Goal: Information Seeking & Learning: Learn about a topic

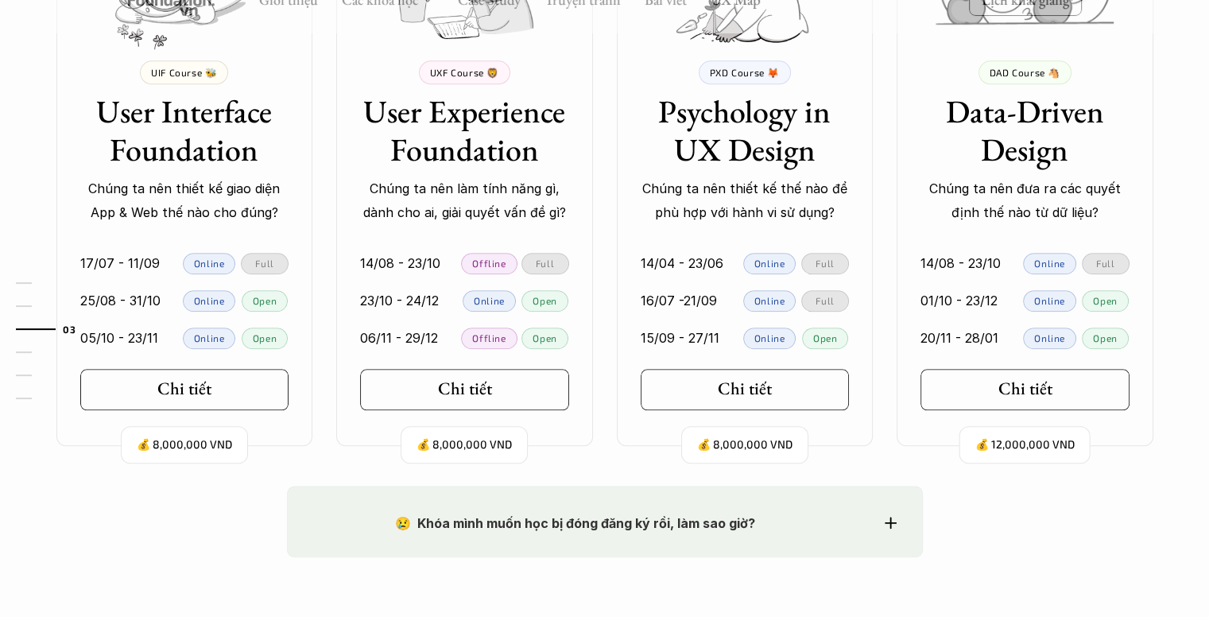
scroll to position [1669, 0]
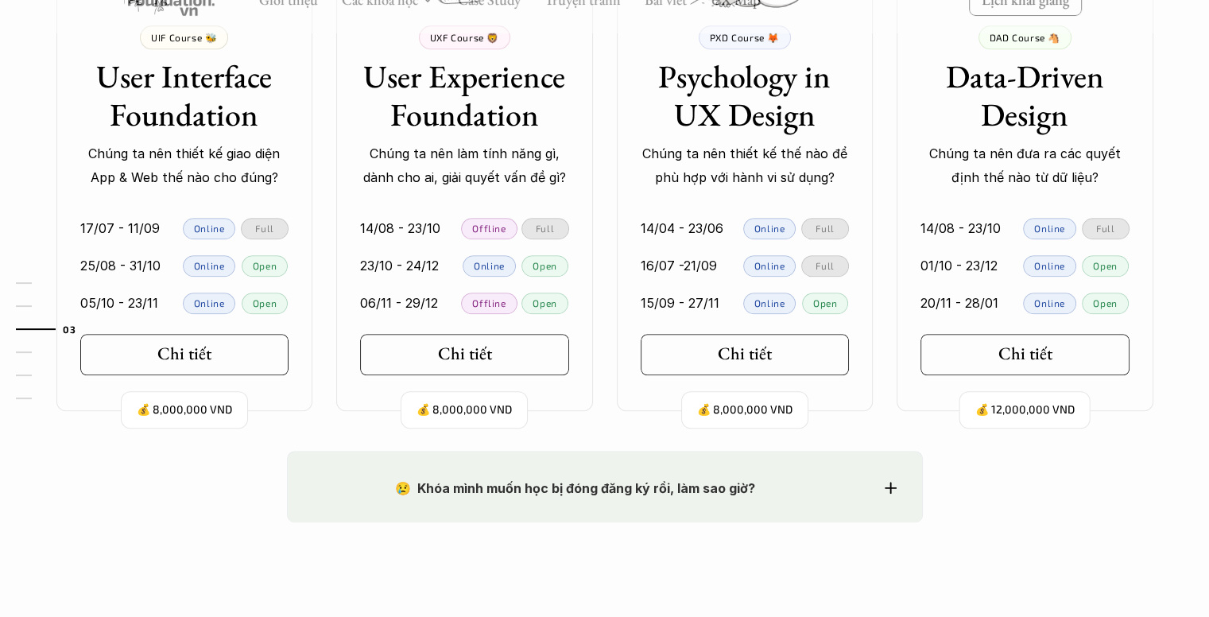
click at [248, 224] on div "Full" at bounding box center [265, 228] width 48 height 21
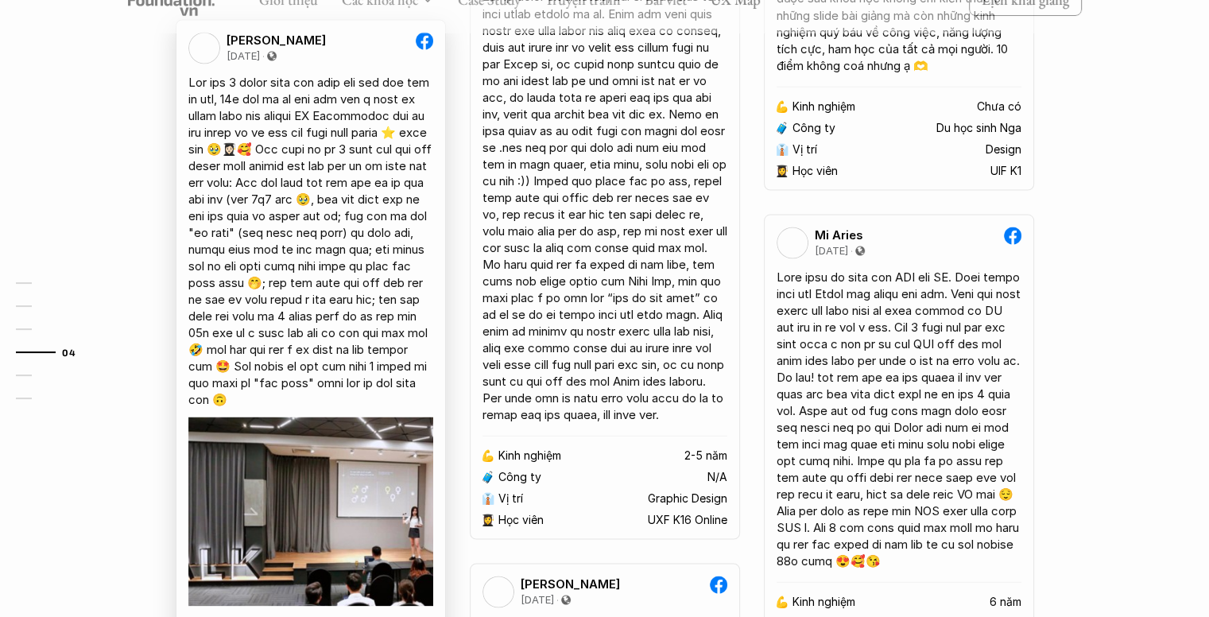
scroll to position [3019, 0]
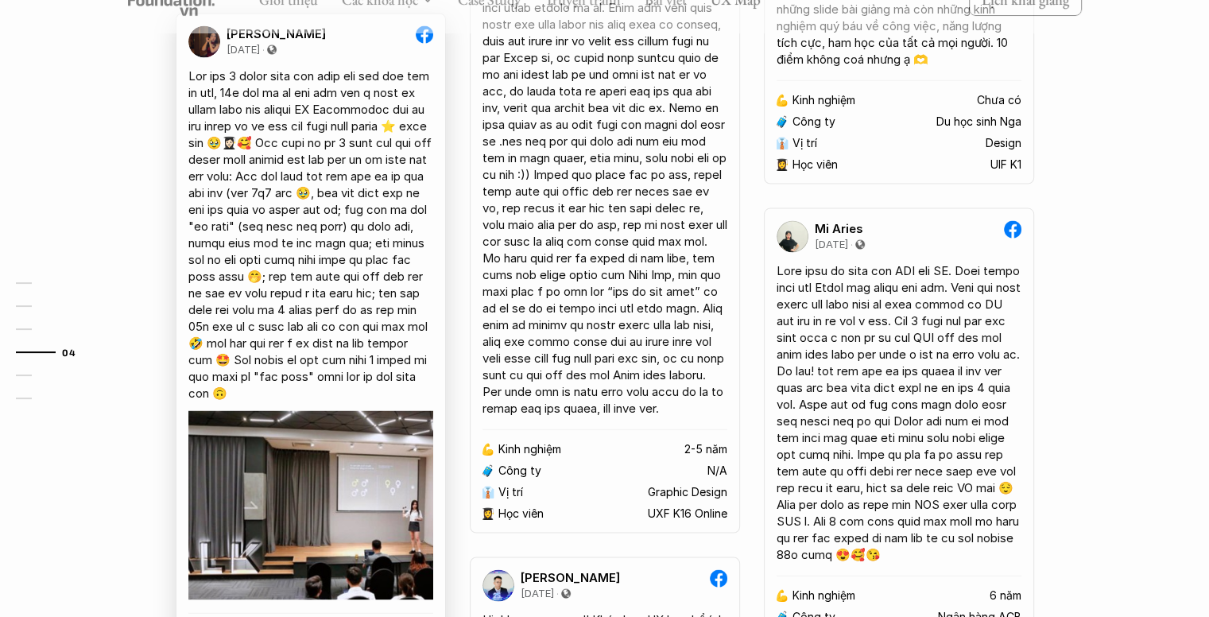
click at [377, 225] on div at bounding box center [310, 234] width 245 height 334
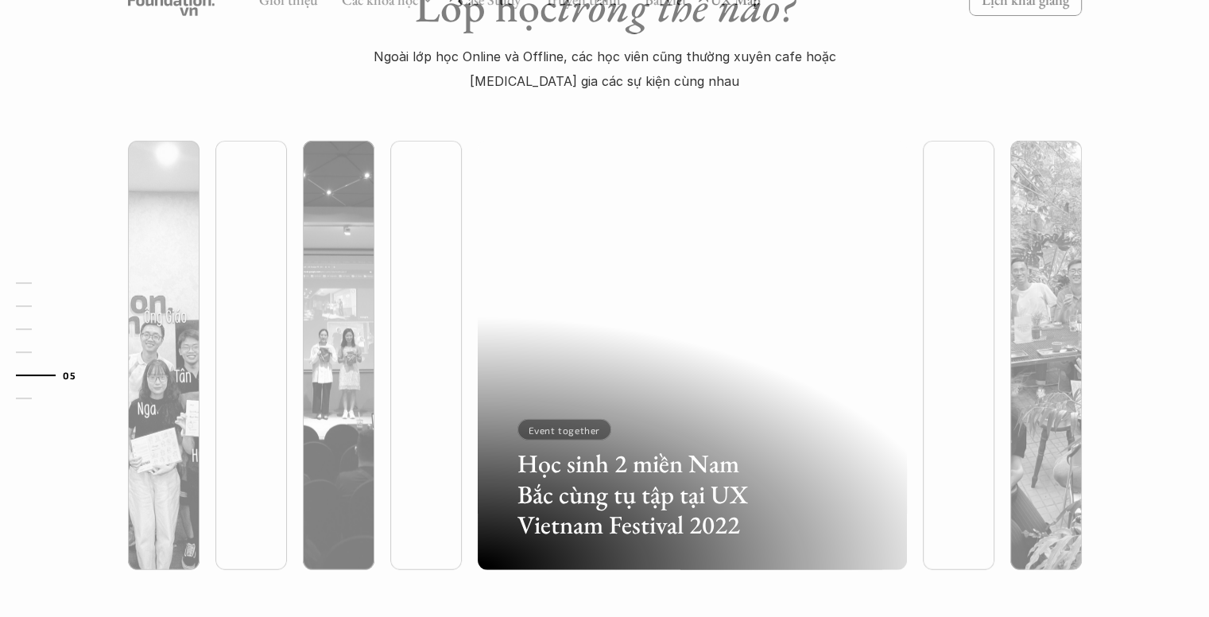
scroll to position [4211, 0]
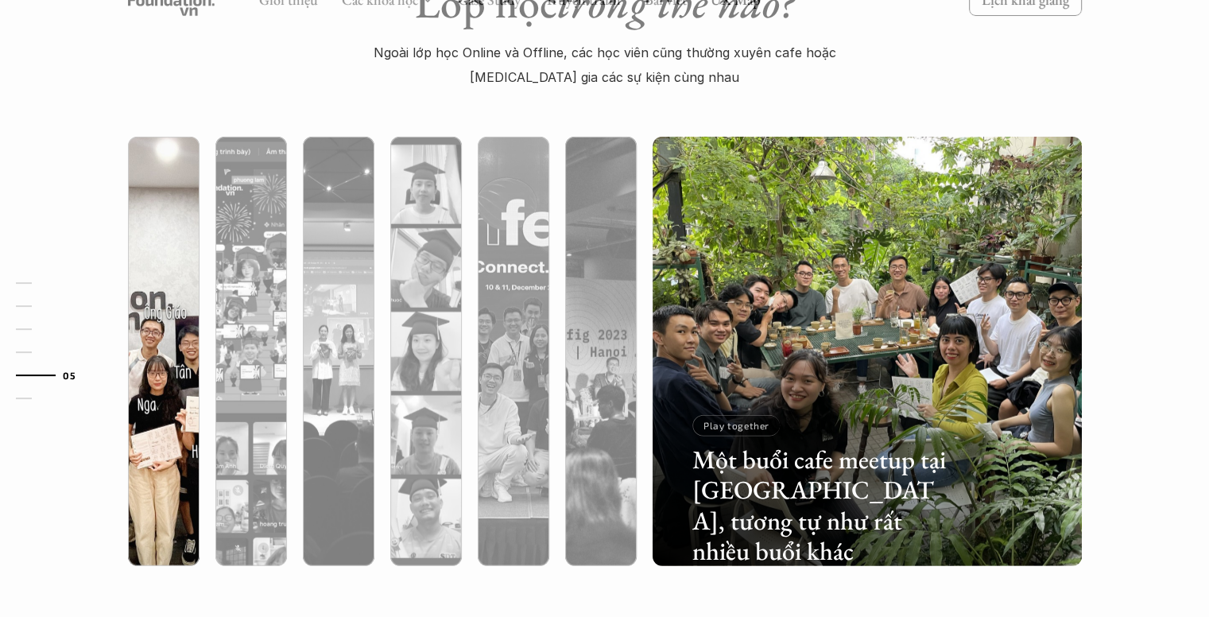
click at [171, 277] on img at bounding box center [163, 351] width 437 height 429
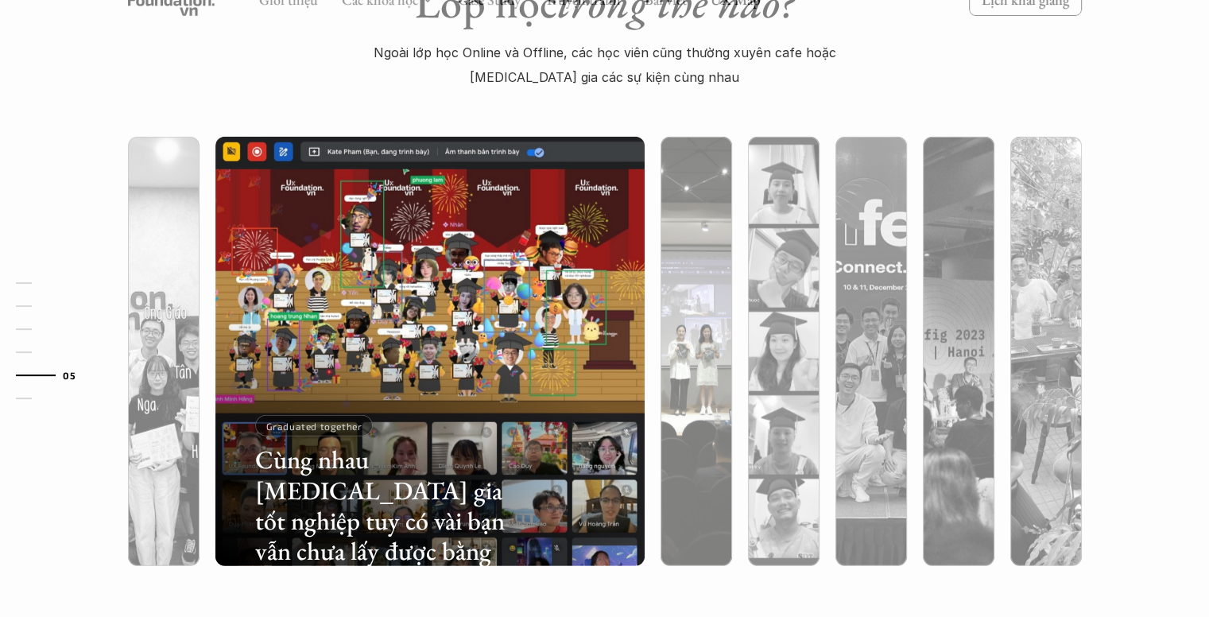
click at [693, 294] on img at bounding box center [696, 351] width 437 height 429
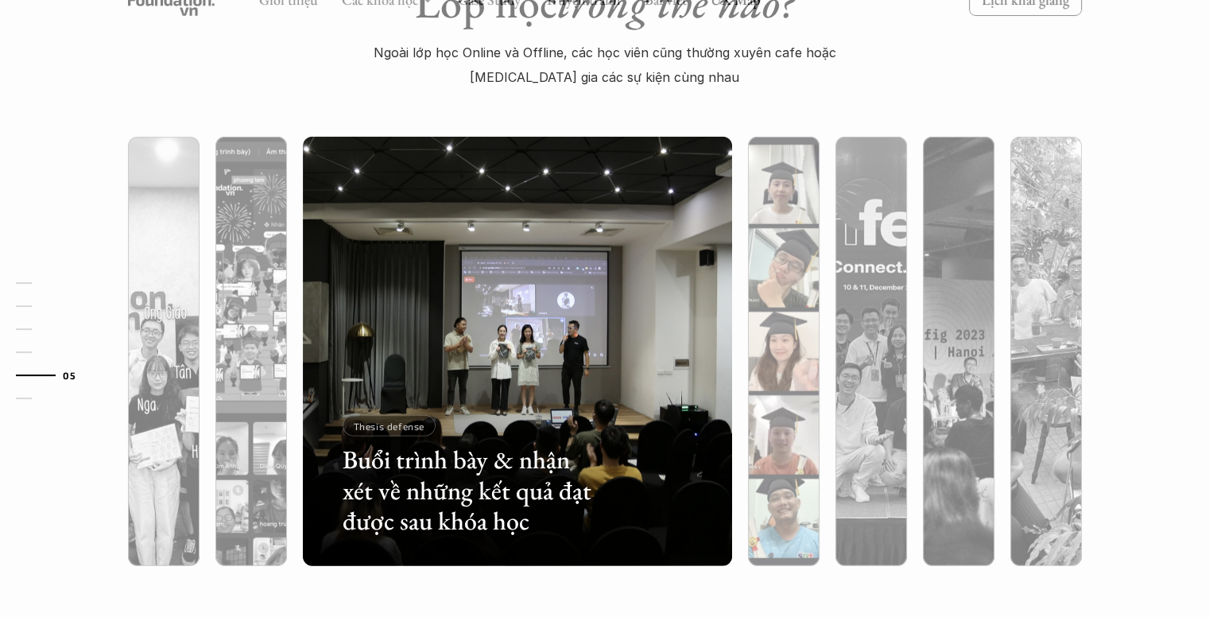
click at [783, 290] on img at bounding box center [783, 351] width 437 height 429
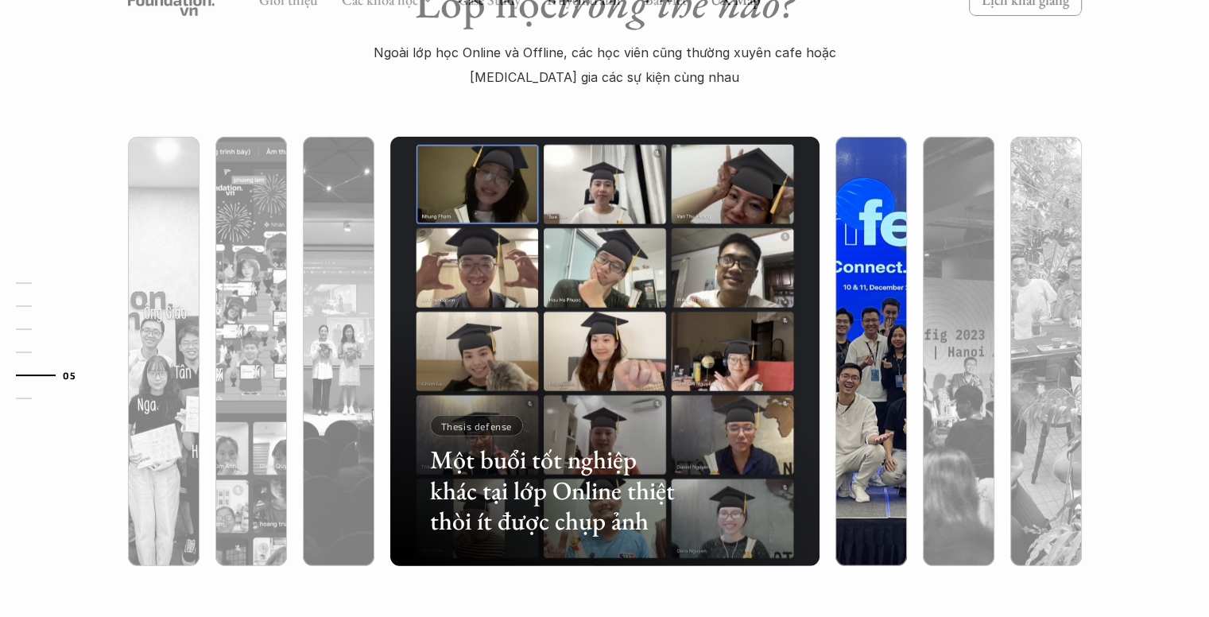
click at [846, 290] on img at bounding box center [870, 351] width 437 height 429
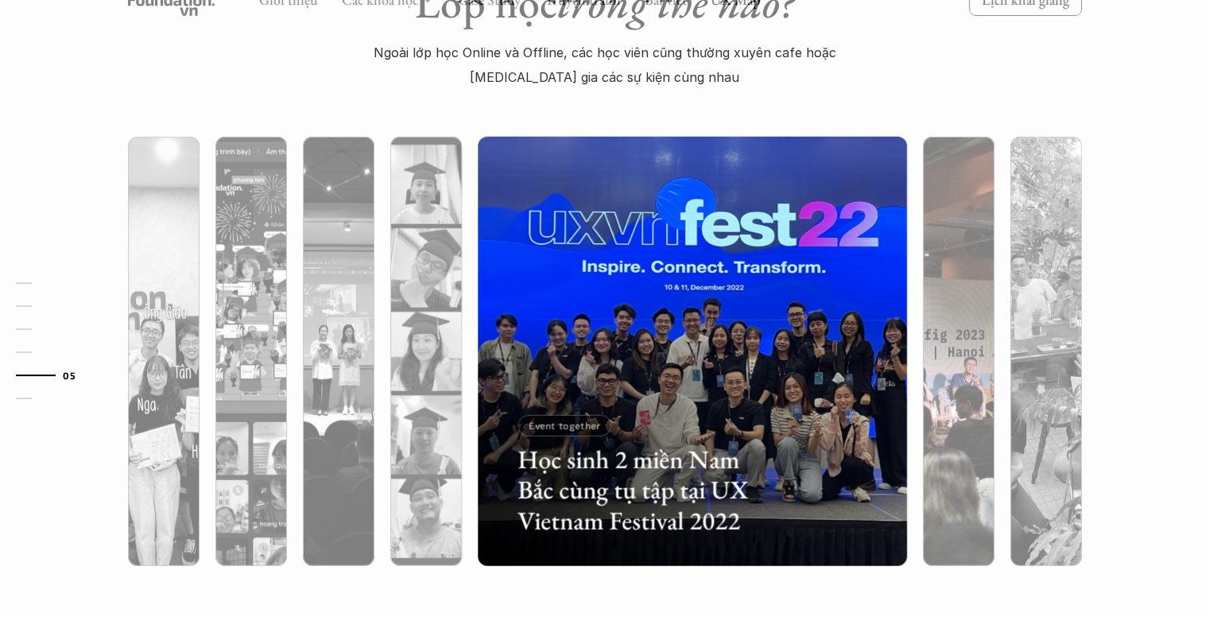
click at [939, 287] on img at bounding box center [958, 351] width 437 height 429
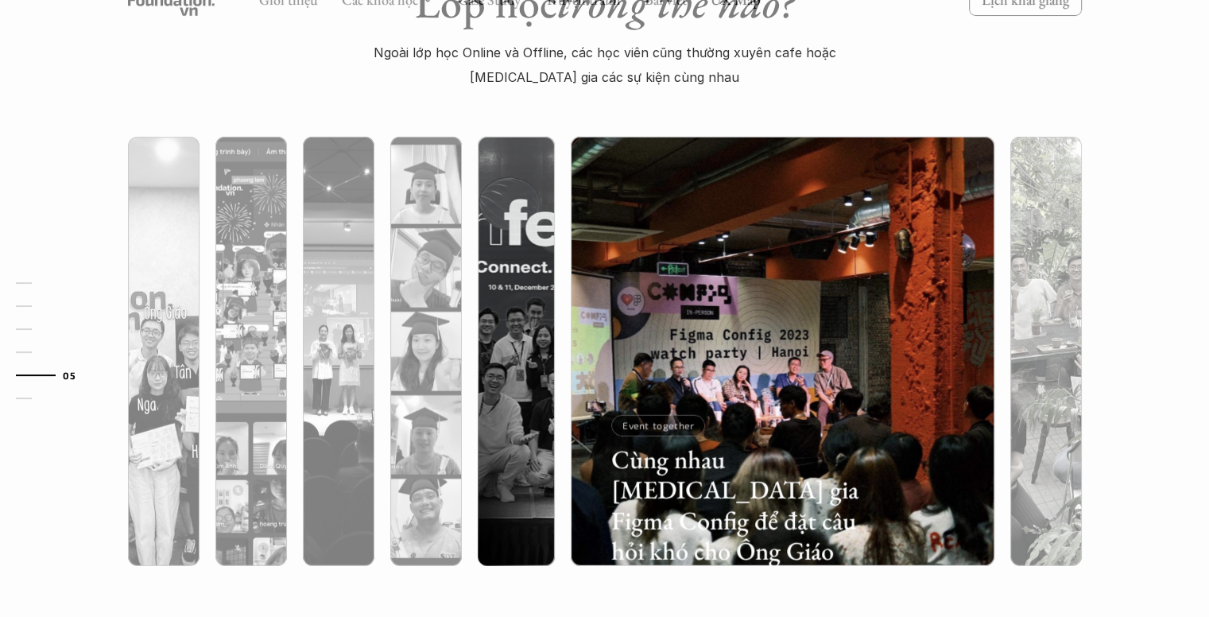
click at [1047, 287] on img at bounding box center [1045, 351] width 437 height 429
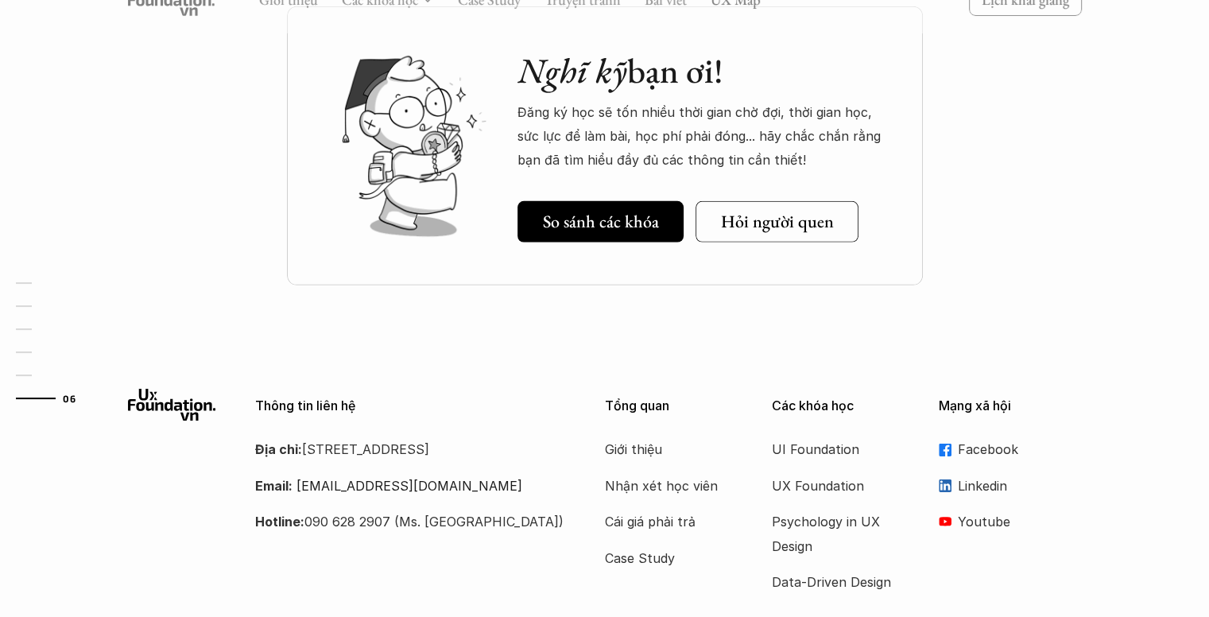
scroll to position [4973, 0]
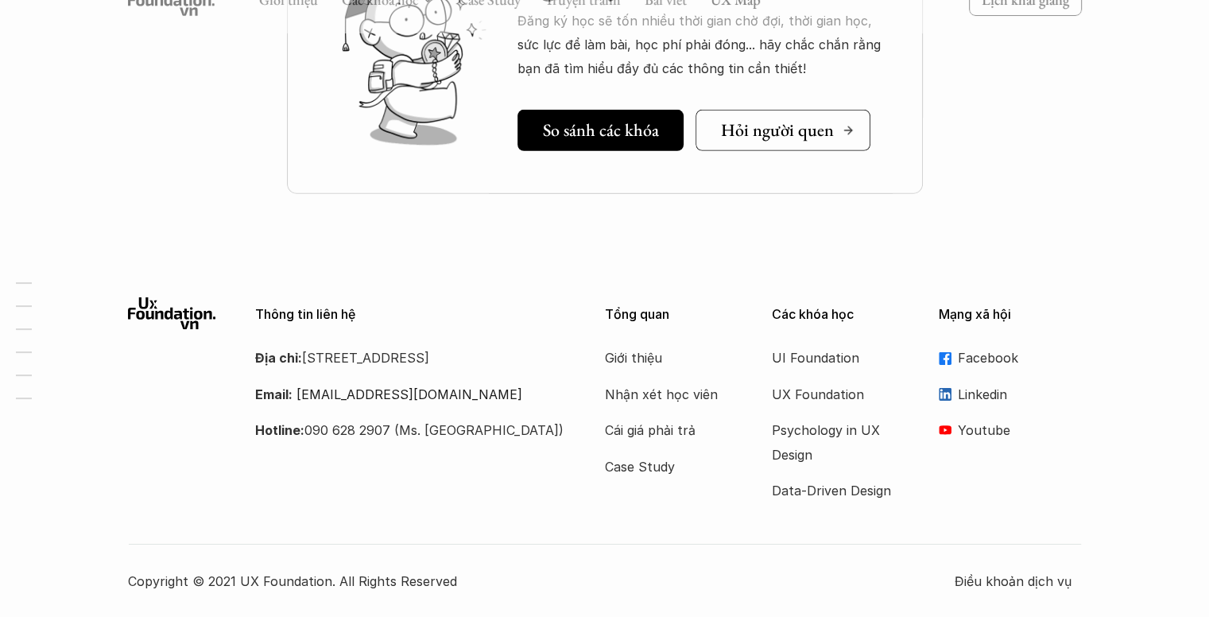
click at [773, 131] on h5 "Hỏi người quen" at bounding box center [777, 130] width 113 height 21
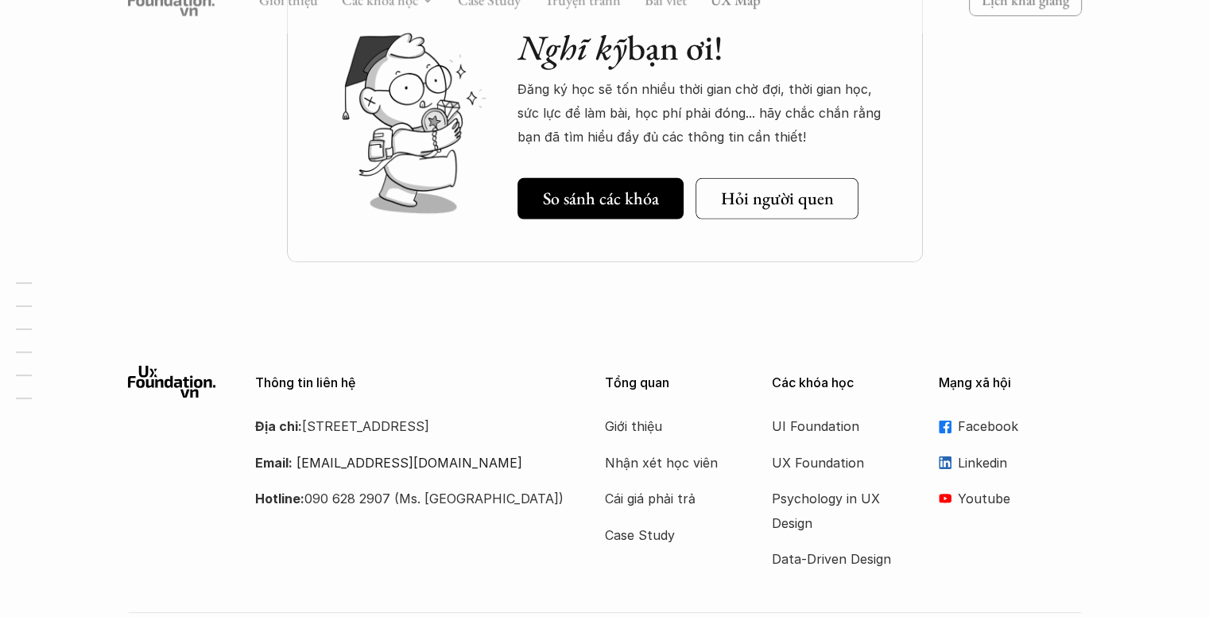
scroll to position [4894, 0]
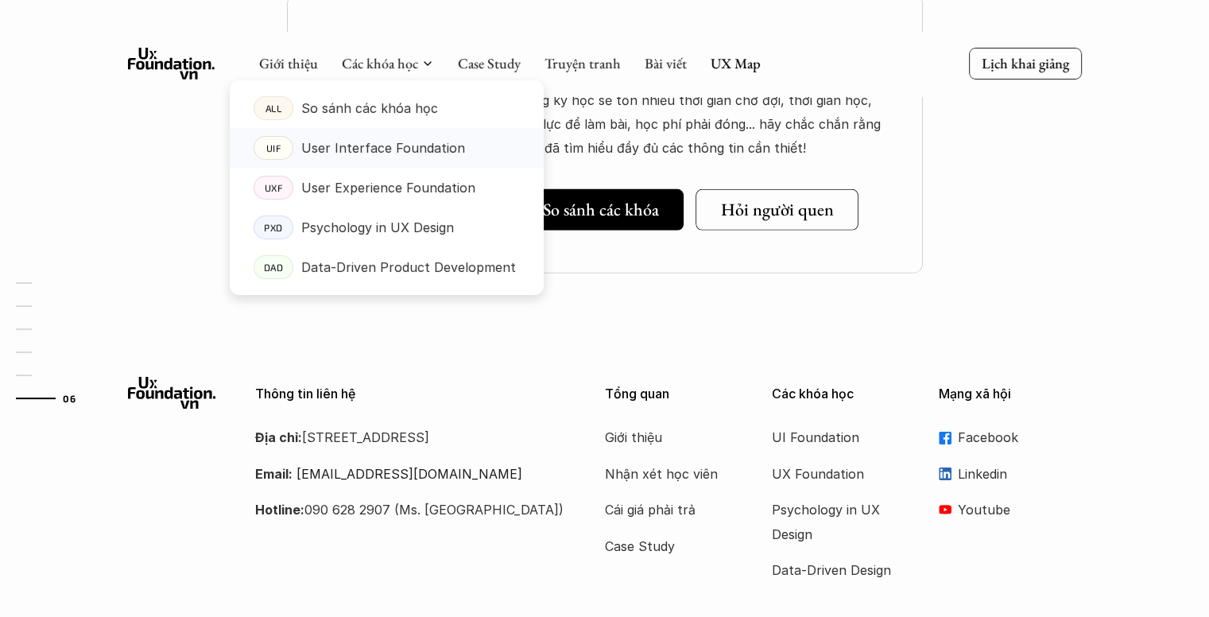
click at [400, 149] on p "User Interface Foundation" at bounding box center [383, 148] width 164 height 24
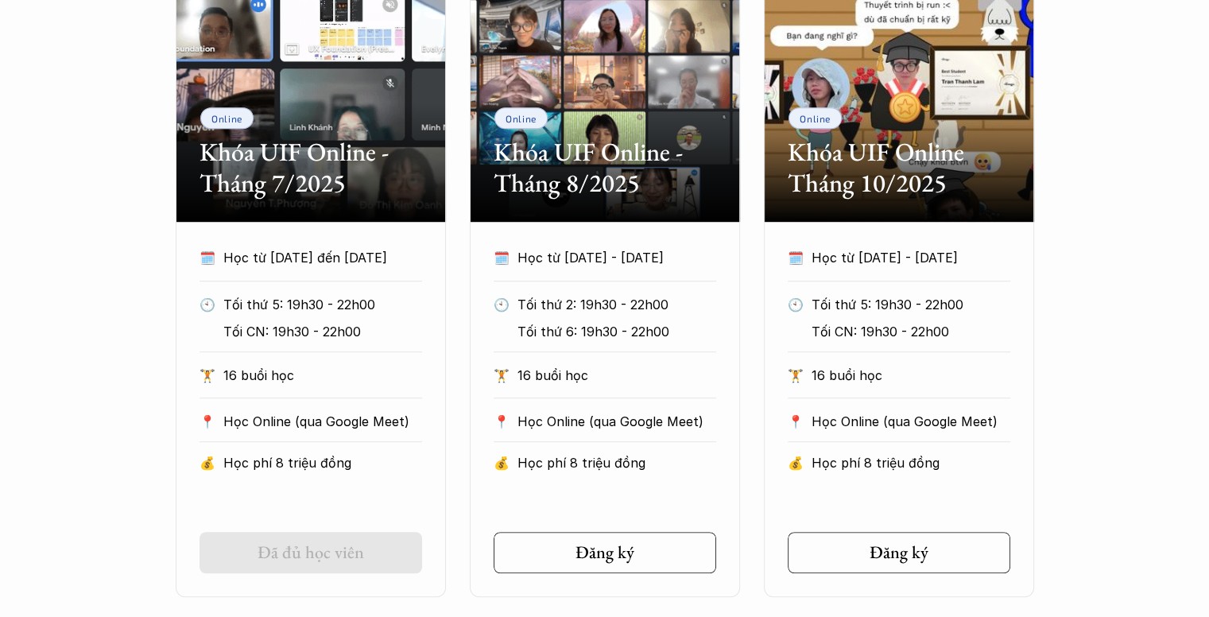
scroll to position [874, 0]
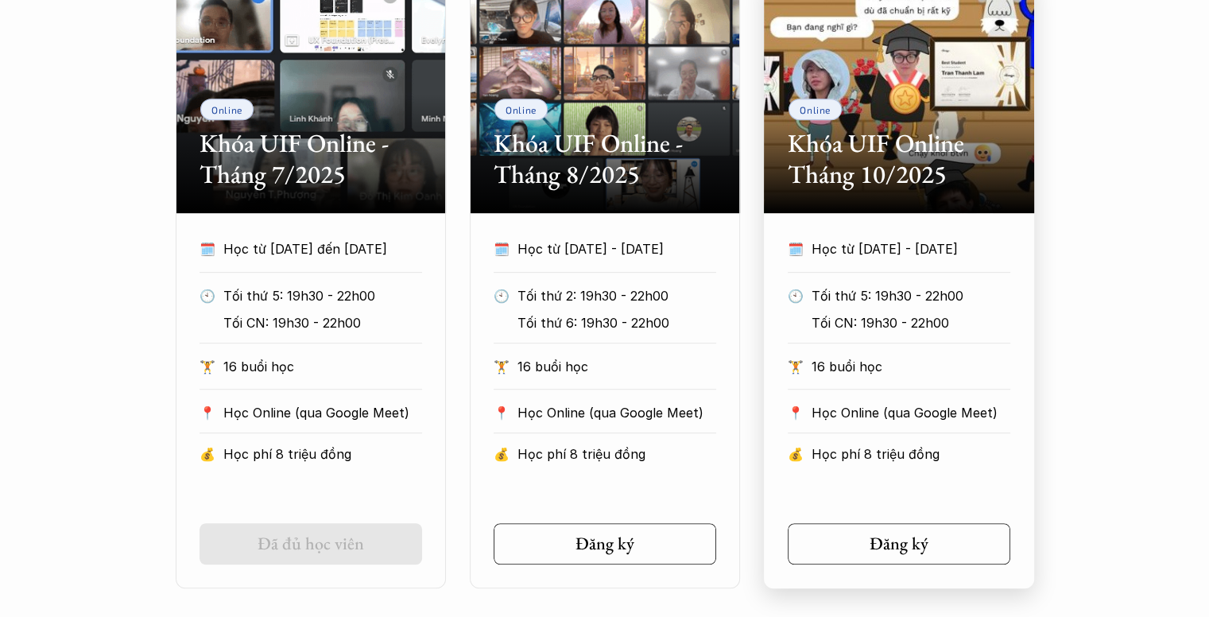
click at [838, 330] on p "Tối CN: 19h30 - 22h00" at bounding box center [922, 323] width 222 height 24
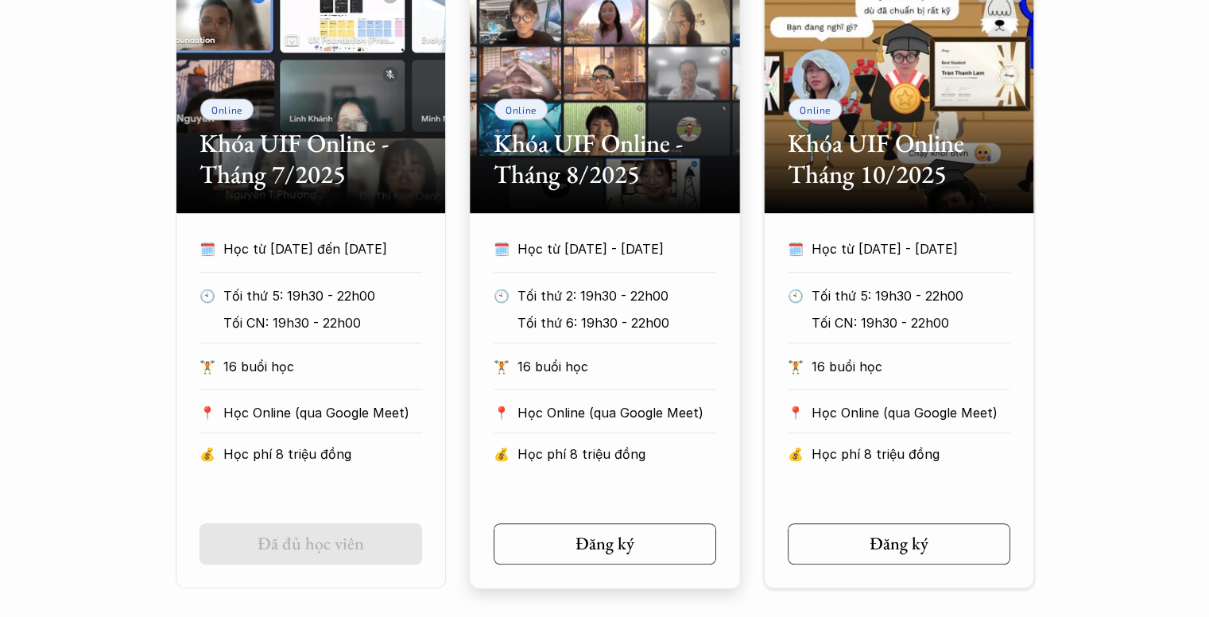
click at [696, 286] on p "Tối thứ 2: 19h30 - 22h00" at bounding box center [628, 296] width 222 height 24
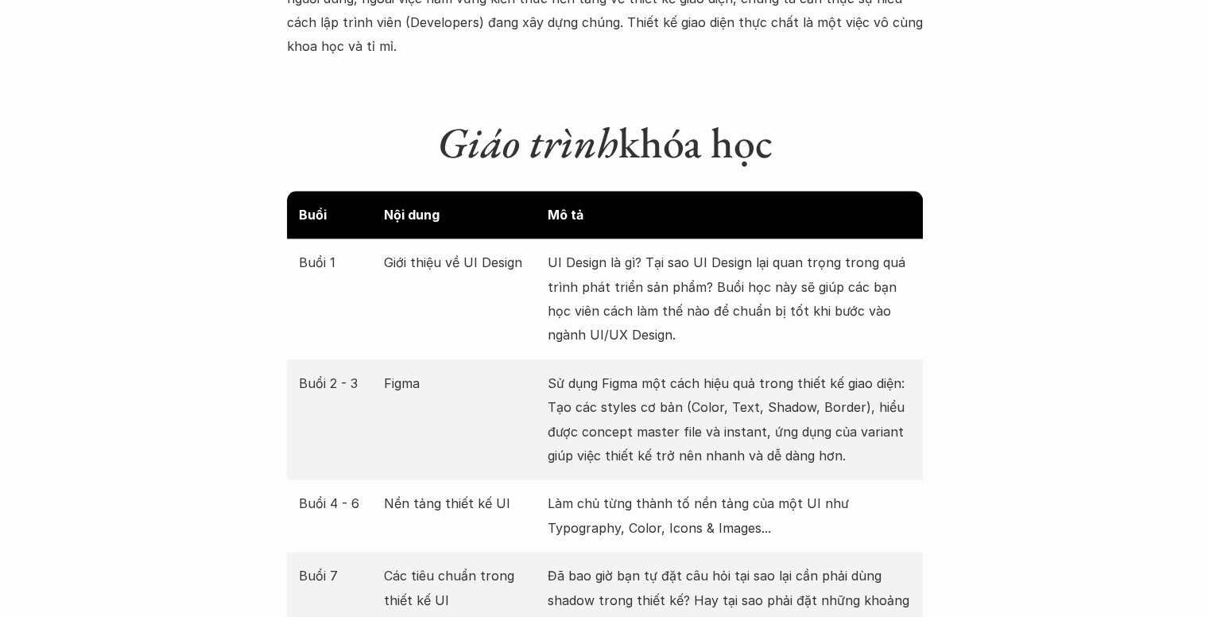
scroll to position [2066, 0]
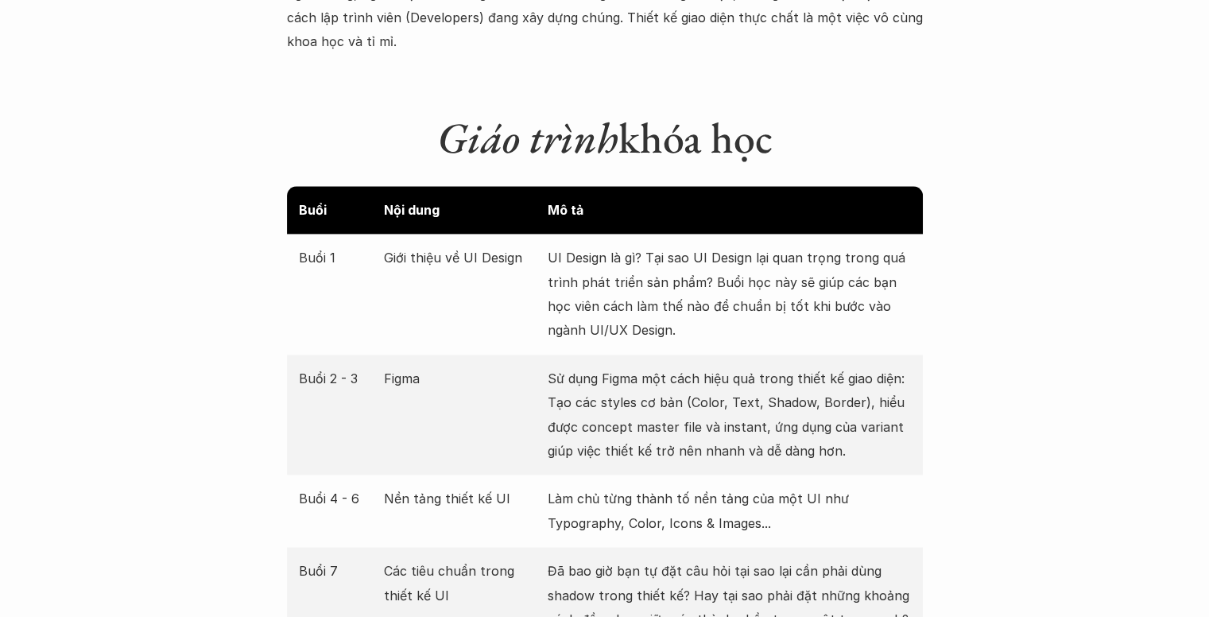
click at [695, 286] on p "UI Design là gì? Tại sao UI Design lại quan trọng trong quá trình phát triển sả…" at bounding box center [728, 294] width 363 height 97
click at [695, 273] on p "UI Design là gì? Tại sao UI Design lại quan trọng trong quá trình phát triển sả…" at bounding box center [728, 294] width 363 height 97
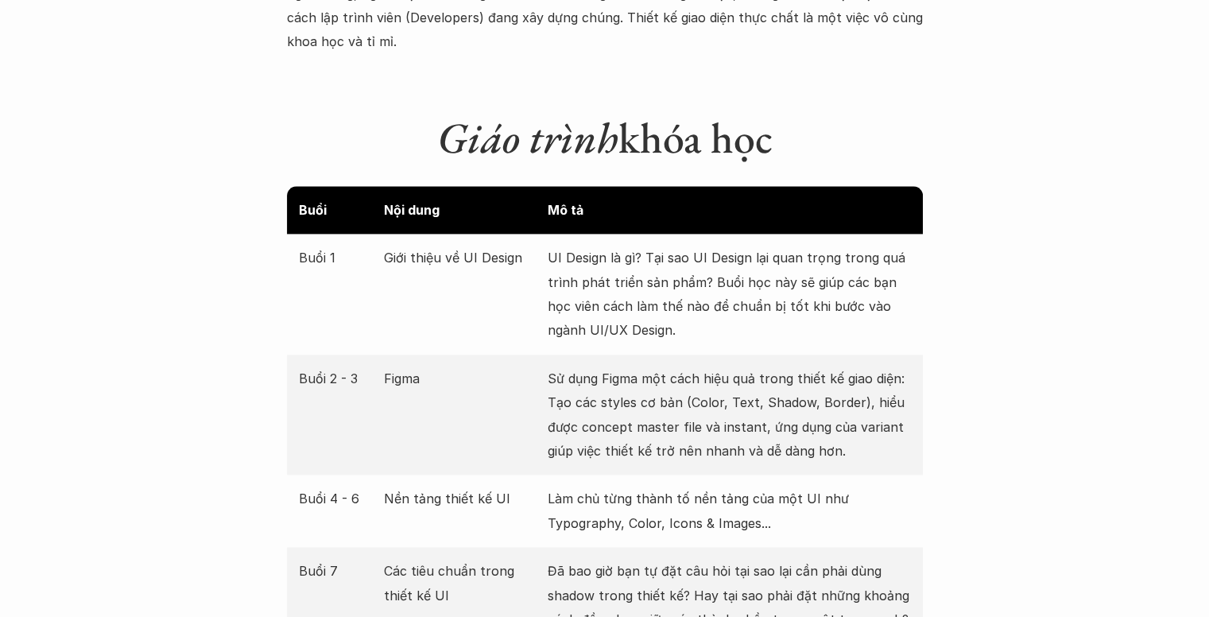
click at [695, 273] on p "UI Design là gì? Tại sao UI Design lại quan trọng trong quá trình phát triển sả…" at bounding box center [728, 294] width 363 height 97
click at [709, 268] on p "UI Design là gì? Tại sao UI Design lại quan trọng trong quá trình phát triển sả…" at bounding box center [728, 294] width 363 height 97
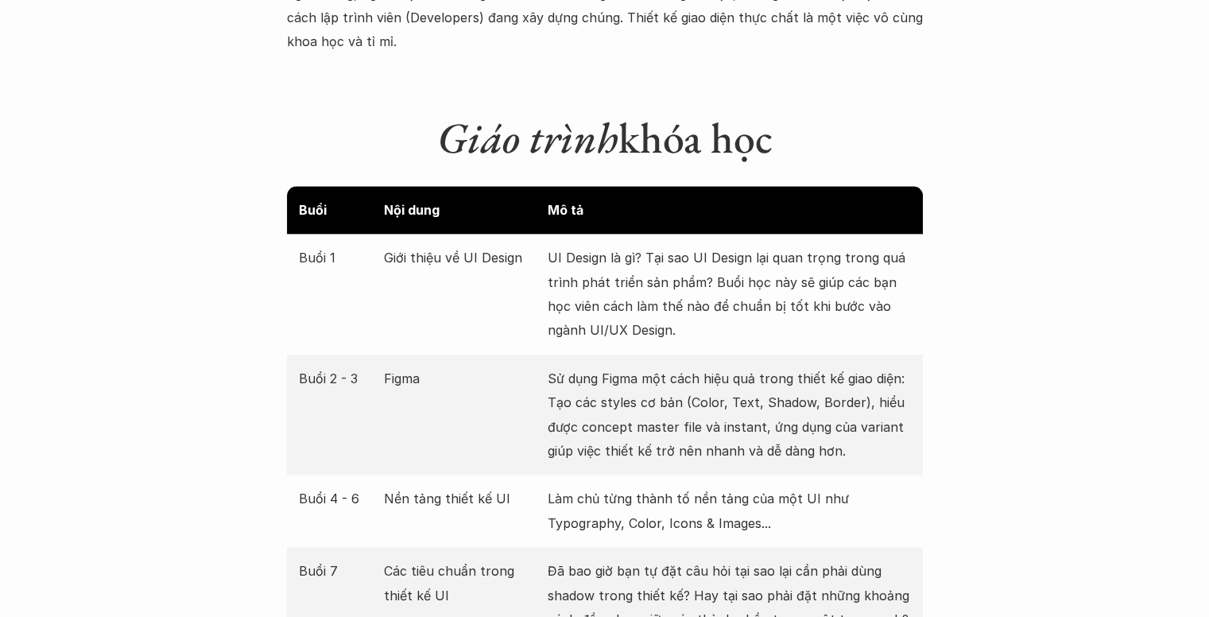
click at [689, 389] on p "Sử dụng Figma một cách hiệu quả trong thiết kế giao diện: Tạo các styles cơ bản…" at bounding box center [728, 414] width 363 height 97
click at [695, 376] on p "Sử dụng Figma một cách hiệu quả trong thiết kế giao diện: Tạo các styles cơ bản…" at bounding box center [728, 414] width 363 height 97
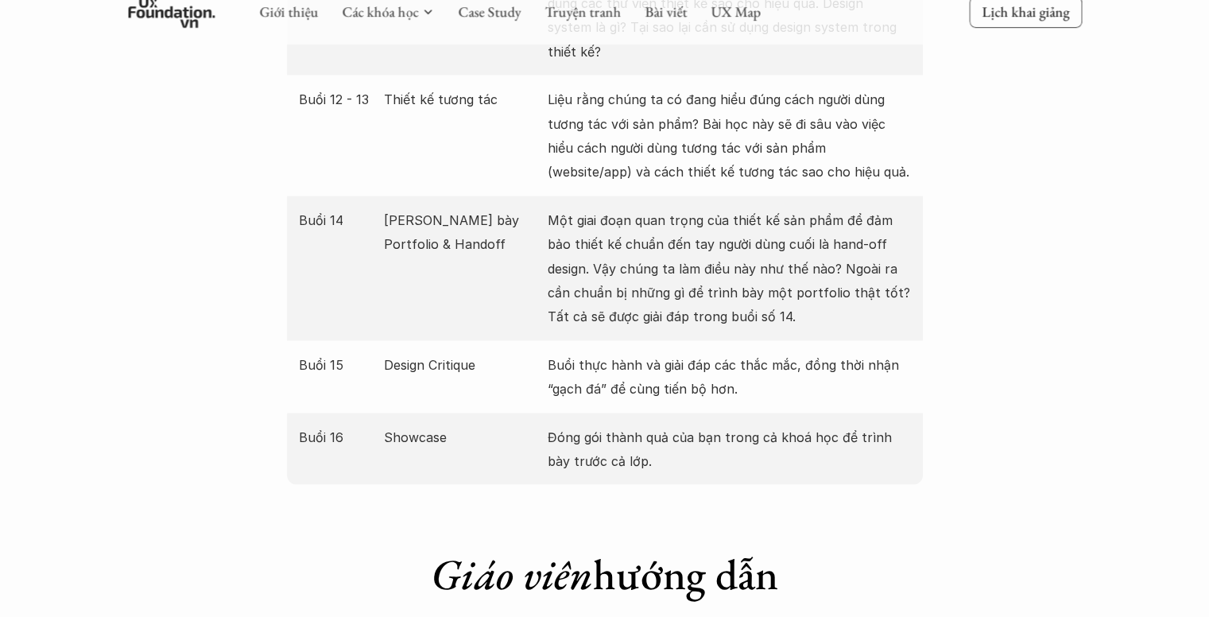
scroll to position [3019, 0]
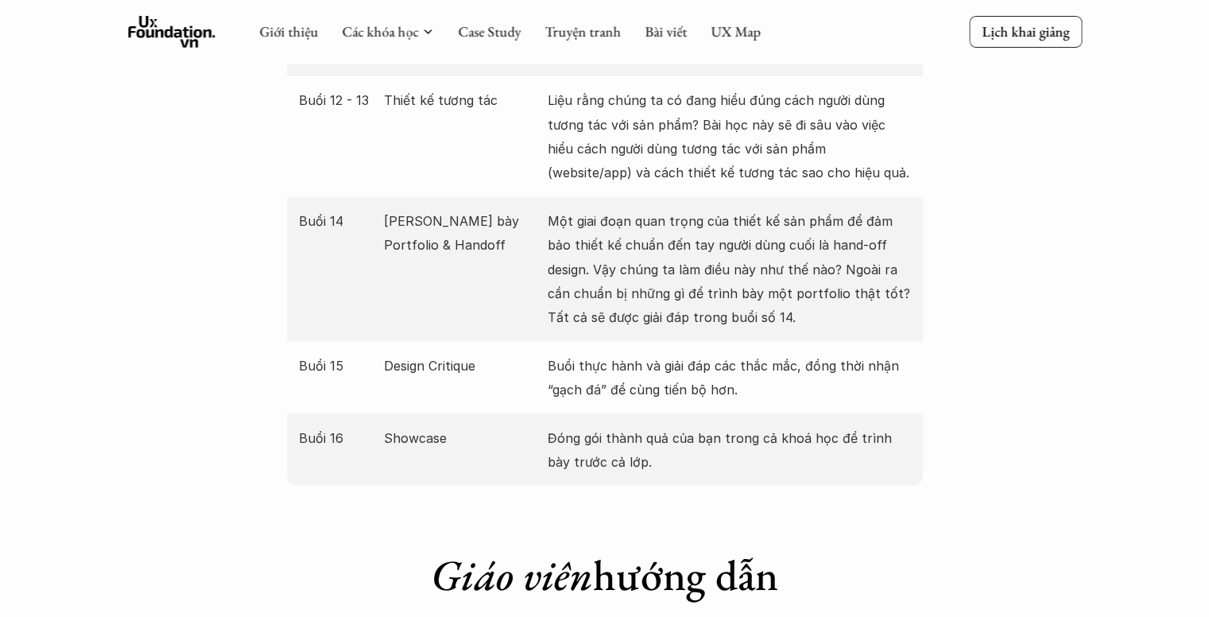
click at [593, 353] on p "Buổi thực hành và giải đáp các thắc mắc, đồng thời nhận “gạch đá” để cùng tiến …" at bounding box center [728, 377] width 363 height 48
click at [592, 353] on p "Buổi thực hành và giải đáp các thắc mắc, đồng thời nhận “gạch đá” để cùng tiến …" at bounding box center [728, 377] width 363 height 48
click at [652, 216] on p "Một giai đoạn quan trọng của thiết kế sản phẩm để đảm bảo thiết kế chuẩn đến ta…" at bounding box center [728, 268] width 363 height 121
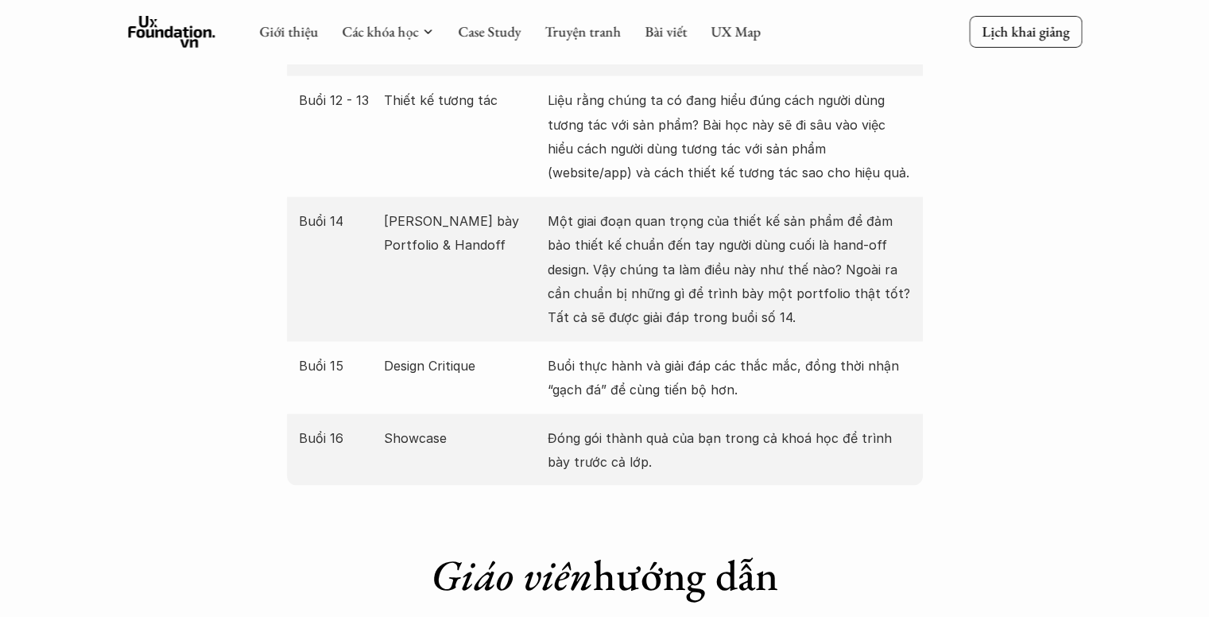
click at [652, 216] on p "Một giai đoạn quan trọng của thiết kế sản phẩm để đảm bảo thiết kế chuẩn đến ta…" at bounding box center [728, 268] width 363 height 121
click at [686, 208] on p "Một giai đoạn quan trọng của thiết kế sản phẩm để đảm bảo thiết kế chuẩn đến ta…" at bounding box center [728, 268] width 363 height 121
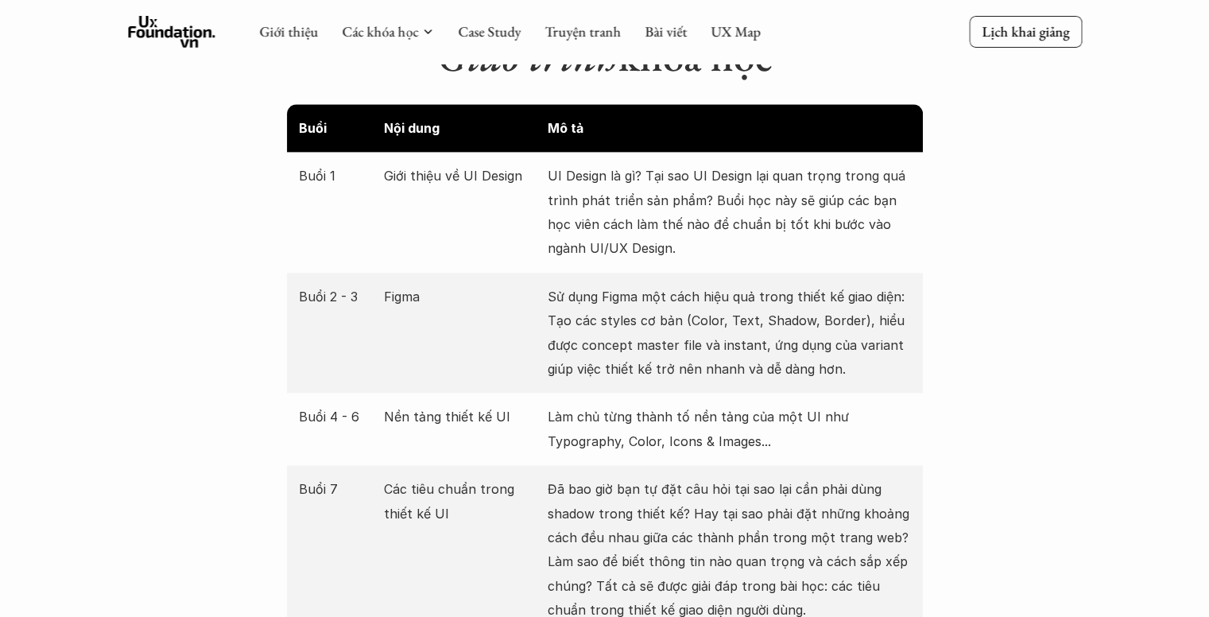
scroll to position [2145, 0]
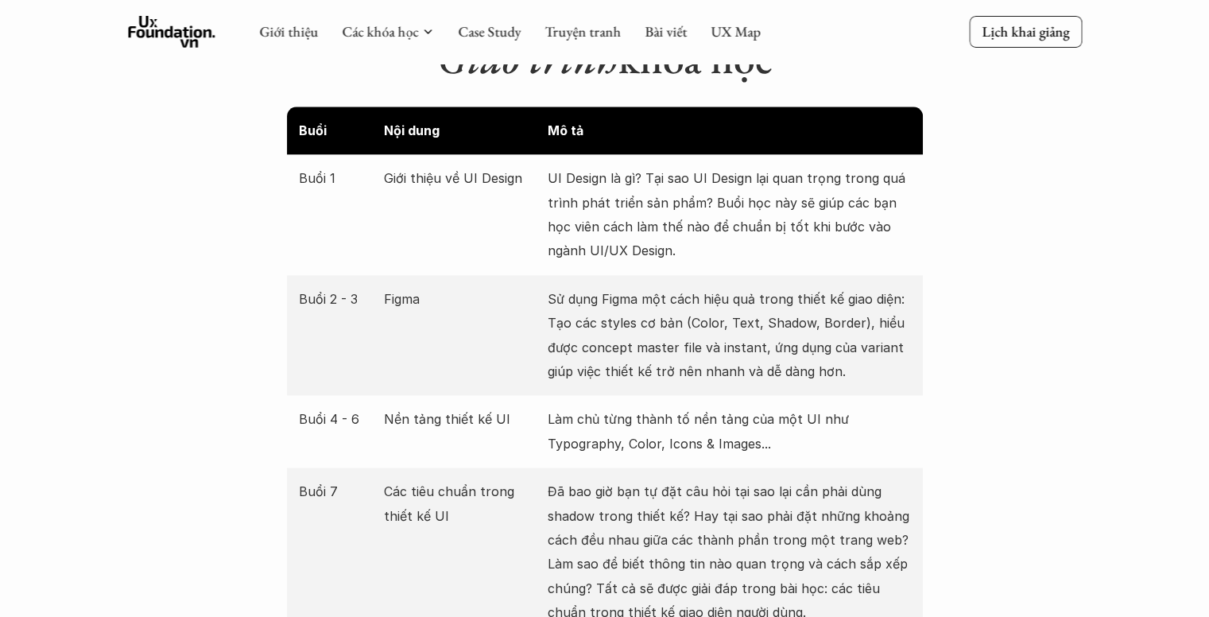
click at [659, 299] on p "Sử dụng Figma một cách hiệu quả trong thiết kế giao diện: Tạo các styles cơ bản…" at bounding box center [728, 335] width 363 height 97
click at [667, 287] on p "Sử dụng Figma một cách hiệu quả trong thiết kế giao diện: Tạo các styles cơ bản…" at bounding box center [728, 335] width 363 height 97
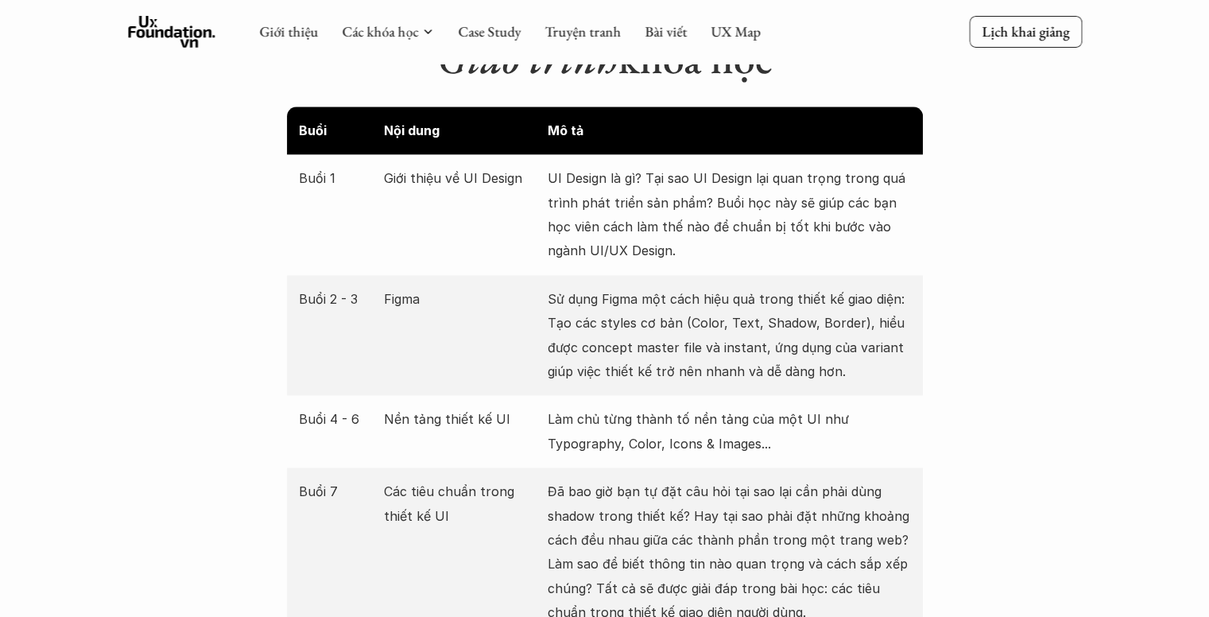
click at [667, 287] on p "Sử dụng Figma một cách hiệu quả trong thiết kế giao diện: Tạo các styles cơ bản…" at bounding box center [728, 335] width 363 height 97
click at [682, 287] on p "Sử dụng Figma một cách hiệu quả trong thiết kế giao diện: Tạo các styles cơ bản…" at bounding box center [728, 335] width 363 height 97
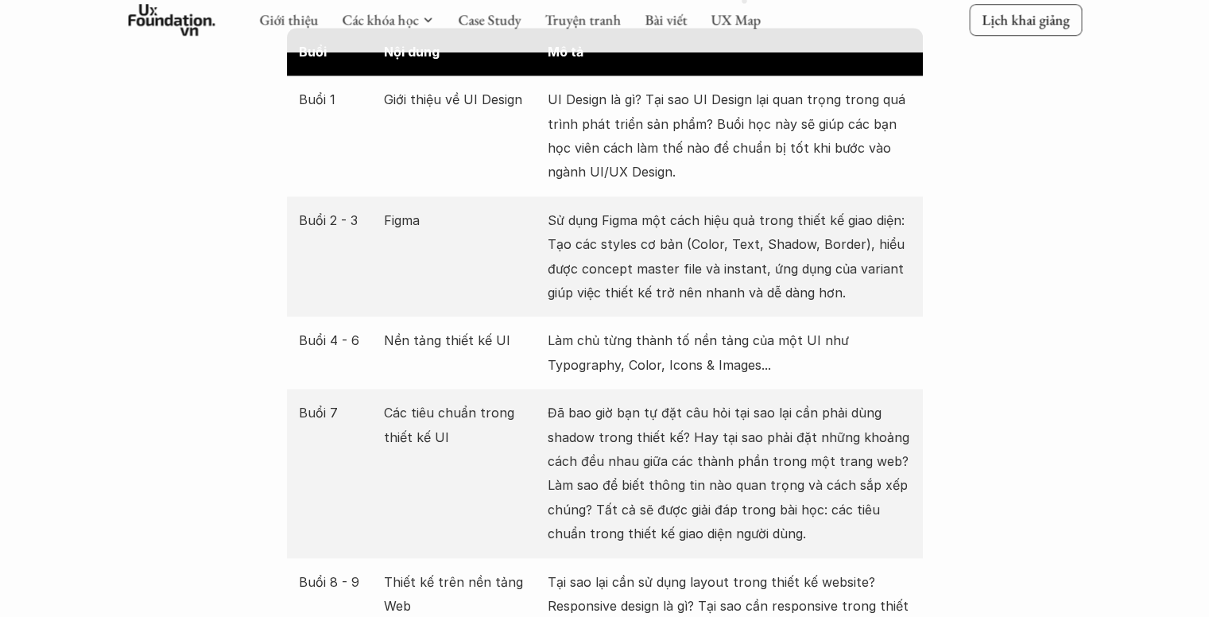
scroll to position [2304, 0]
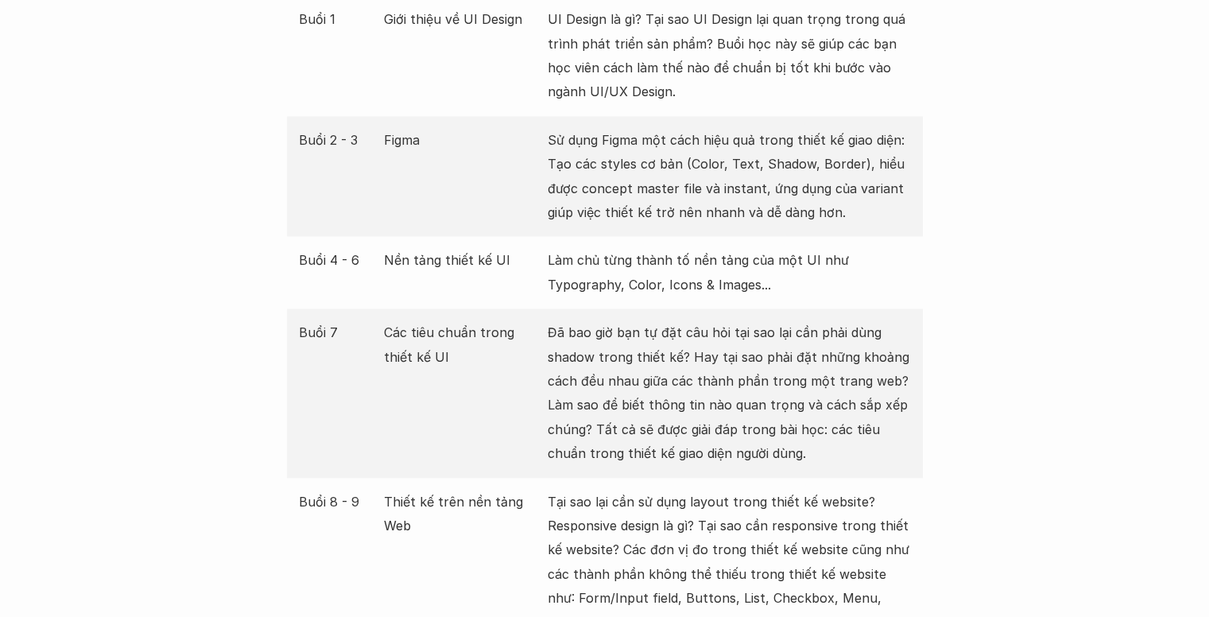
click at [664, 372] on p "Đã bao giờ bạn tự đặt câu hỏi tại sao lại cần phải dùng shadow trong thiết kế? …" at bounding box center [728, 392] width 363 height 145
click at [663, 348] on p "Đã bao giờ bạn tự đặt câu hỏi tại sao lại cần phải dùng shadow trong thiết kế? …" at bounding box center [728, 392] width 363 height 145
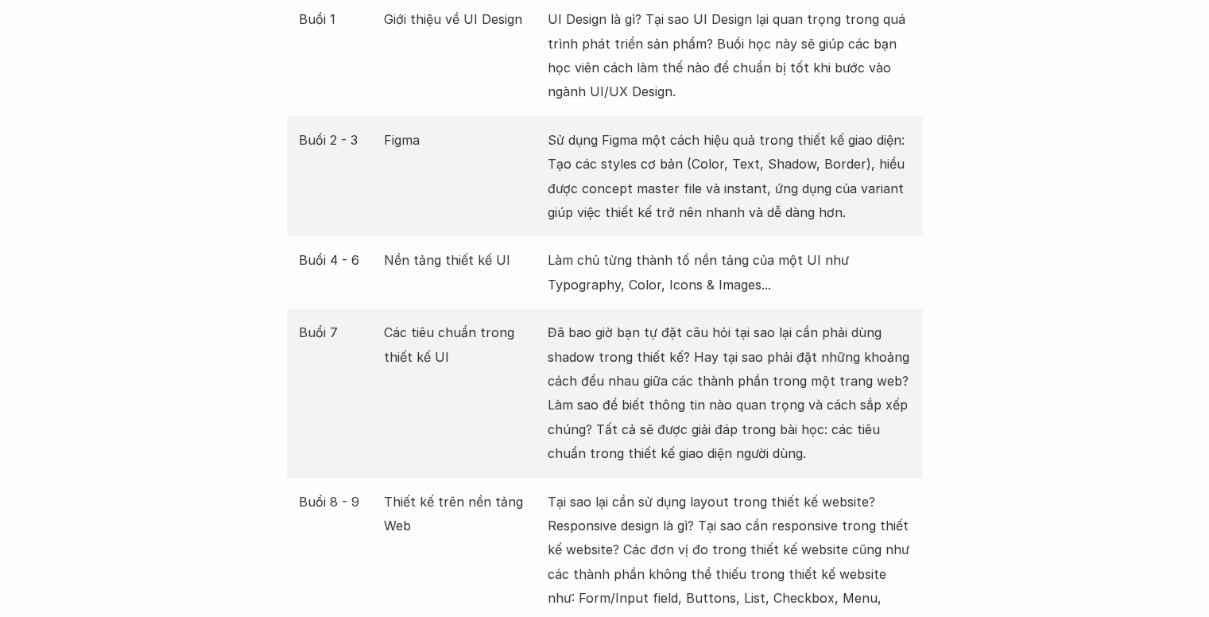
click at [663, 348] on p "Đã bao giờ bạn tự đặt câu hỏi tại sao lại cần phải dùng shadow trong thiết kế? …" at bounding box center [728, 392] width 363 height 145
click at [667, 326] on p "Đã bao giờ bạn tự đặt câu hỏi tại sao lại cần phải dùng shadow trong thiết kế? …" at bounding box center [728, 392] width 363 height 145
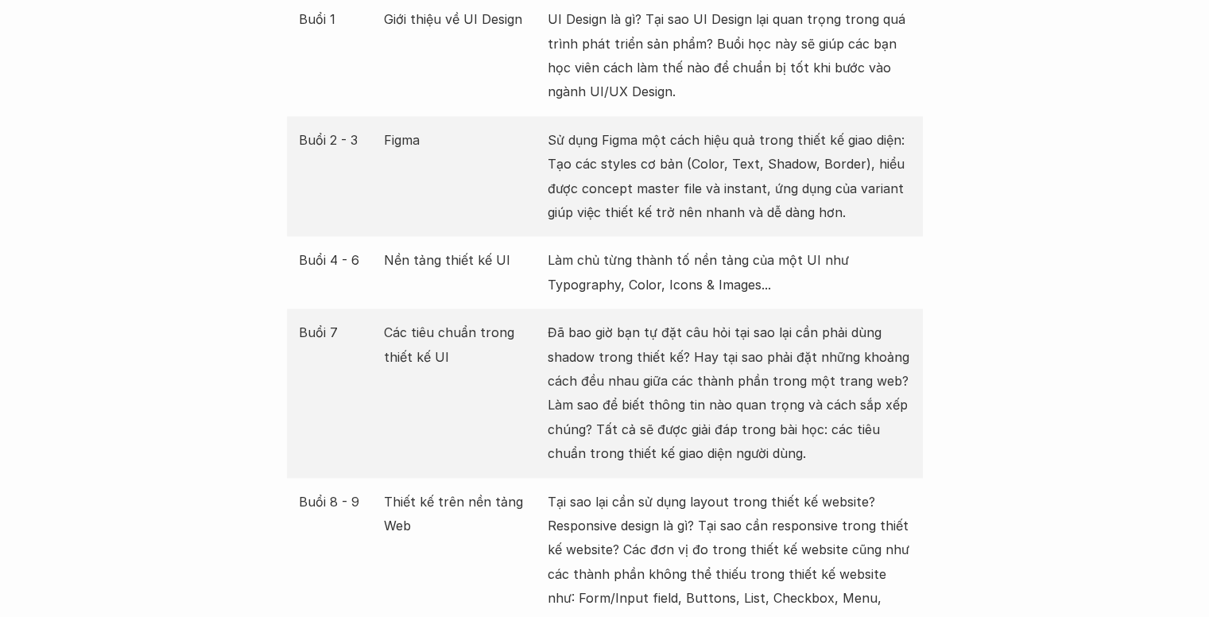
click at [642, 340] on p "Đã bao giờ bạn tự đặt câu hỏi tại sao lại cần phải dùng shadow trong thiết kế? …" at bounding box center [728, 392] width 363 height 145
drag, startPoint x: 598, startPoint y: 362, endPoint x: 766, endPoint y: 360, distance: 168.5
click at [744, 360] on p "Đã bao giờ bạn tự đặt câu hỏi tại sao lại cần phải dùng shadow trong thiết kế? …" at bounding box center [728, 392] width 363 height 145
click at [766, 360] on p "Đã bao giờ bạn tự đặt câu hỏi tại sao lại cần phải dùng shadow trong thiết kế? …" at bounding box center [728, 392] width 363 height 145
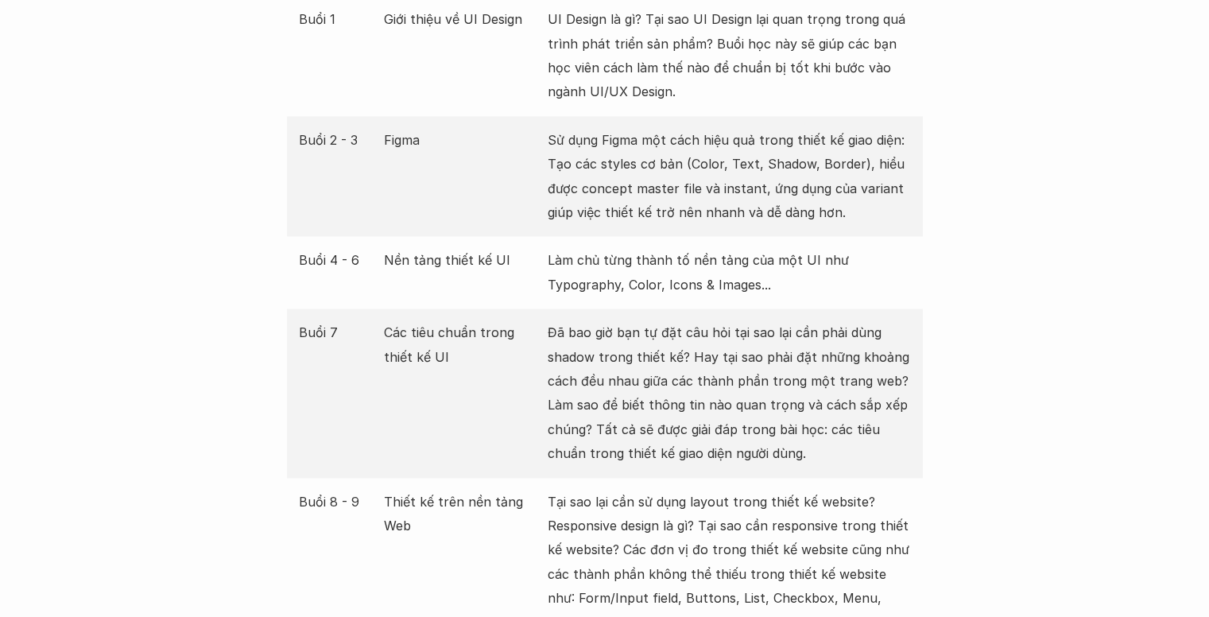
click at [766, 360] on p "Đã bao giờ bạn tự đặt câu hỏi tại sao lại cần phải dùng shadow trong thiết kế? …" at bounding box center [728, 392] width 363 height 145
click at [765, 338] on p "Đã bao giờ bạn tự đặt câu hỏi tại sao lại cần phải dùng shadow trong thiết kế? …" at bounding box center [728, 392] width 363 height 145
click at [767, 331] on p "Đã bao giờ bạn tự đặt câu hỏi tại sao lại cần phải dùng shadow trong thiết kế? …" at bounding box center [728, 392] width 363 height 145
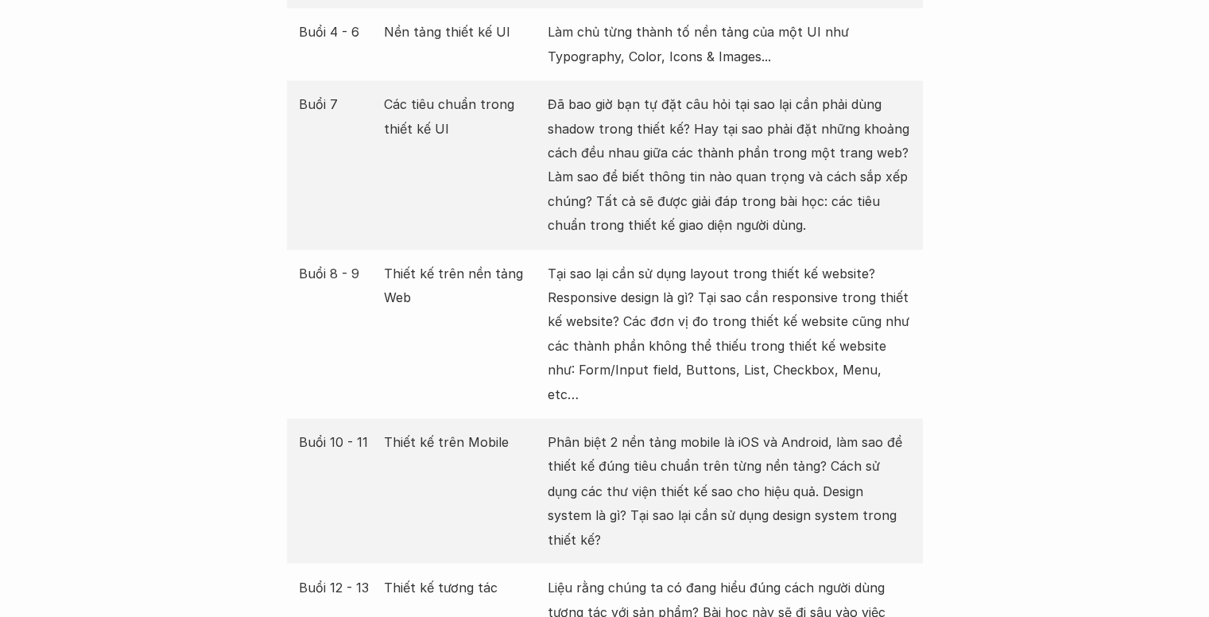
scroll to position [2543, 0]
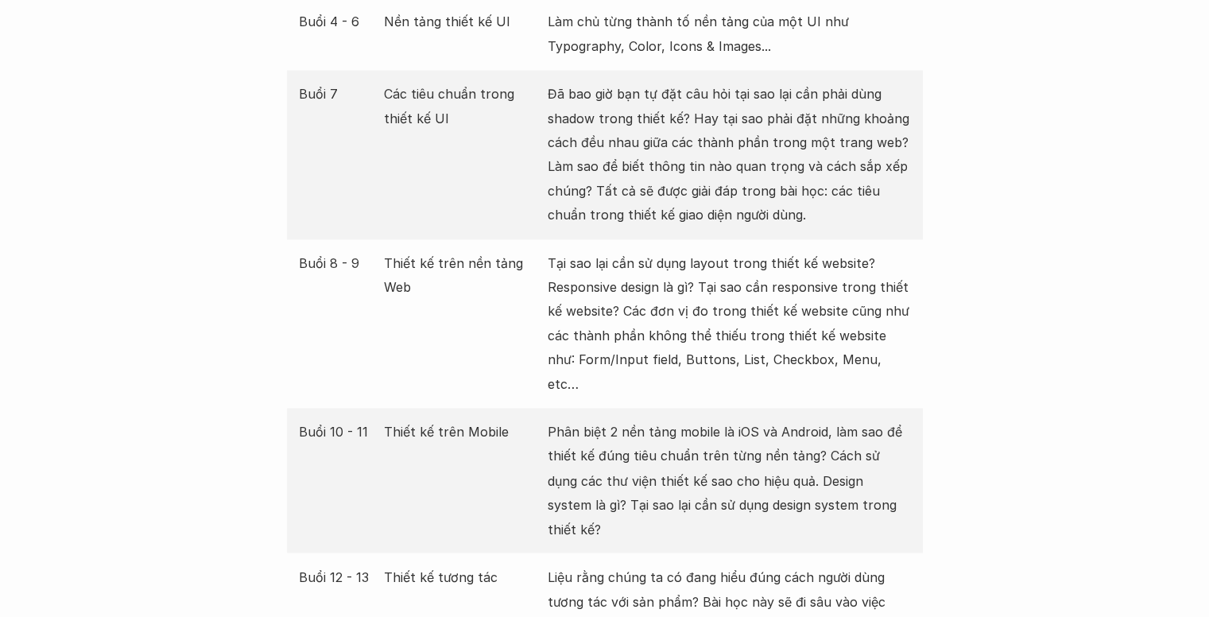
click at [731, 427] on p "Phân biệt 2 nền tảng mobile là iOS và Android, làm sao để thiết kế đúng tiêu ch…" at bounding box center [728, 480] width 363 height 121
click at [732, 420] on p "Phân biệt 2 nền tảng mobile là iOS và Android, làm sao để thiết kế đúng tiêu ch…" at bounding box center [728, 480] width 363 height 121
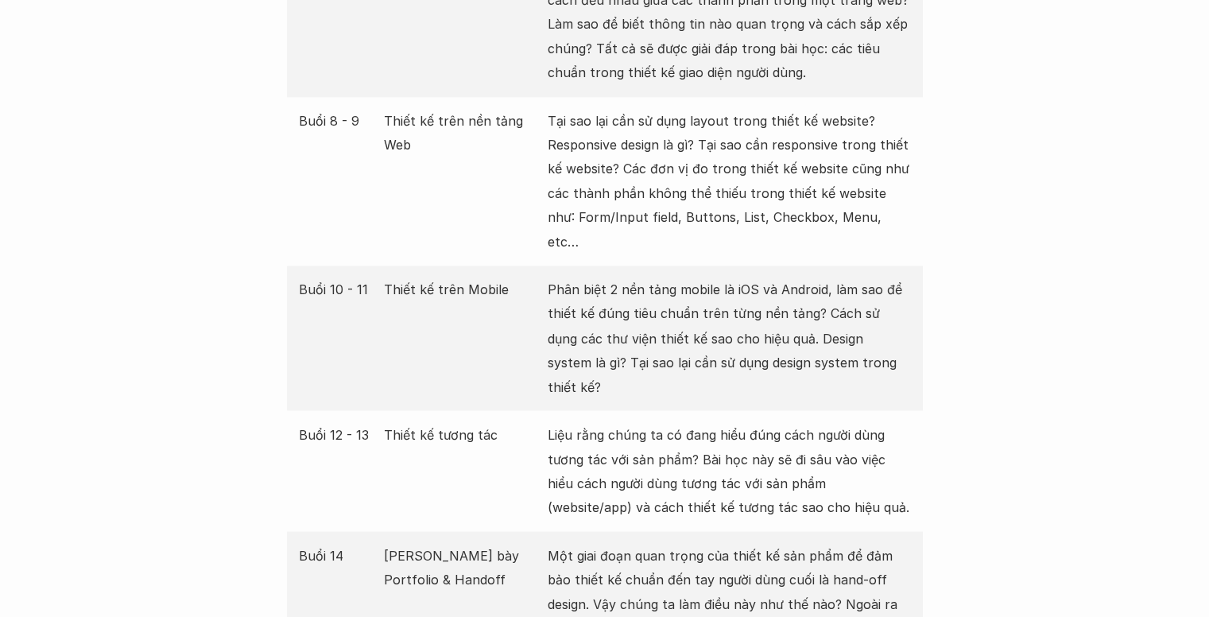
scroll to position [2701, 0]
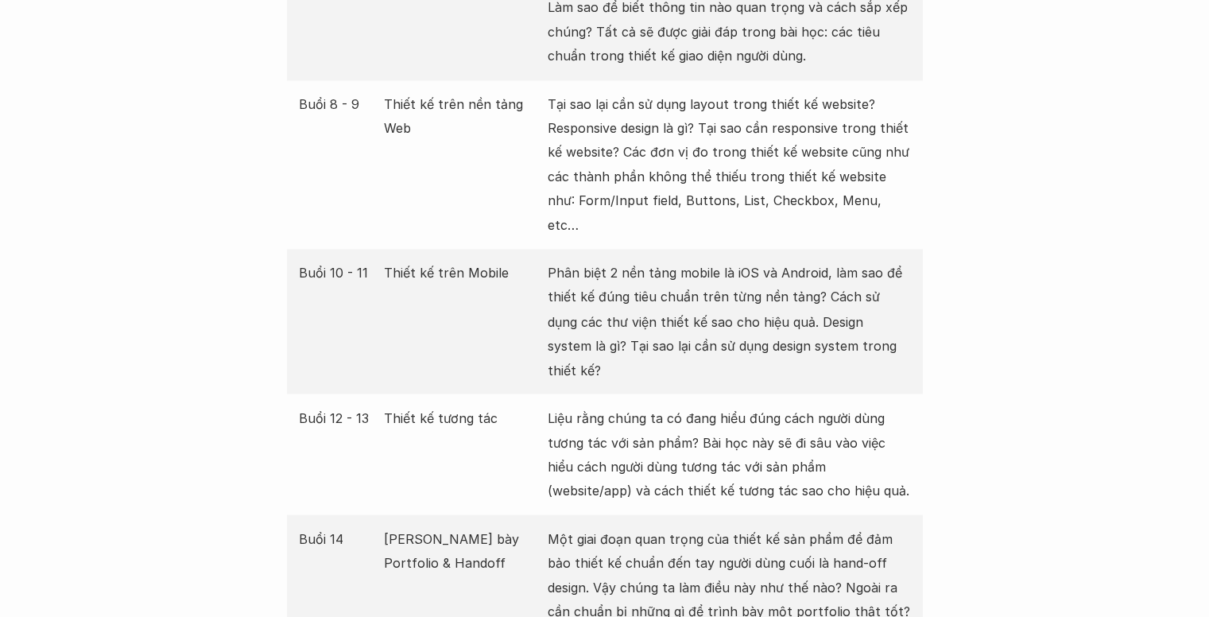
click at [732, 405] on p "Liệu rằng chúng ta có đang hiểu đúng cách người dùng tương tác với sản phẩm? Bà…" at bounding box center [728, 453] width 363 height 97
click at [744, 405] on p "Liệu rằng chúng ta có đang hiểu đúng cách người dùng tương tác với sản phẩm? Bà…" at bounding box center [728, 453] width 363 height 97
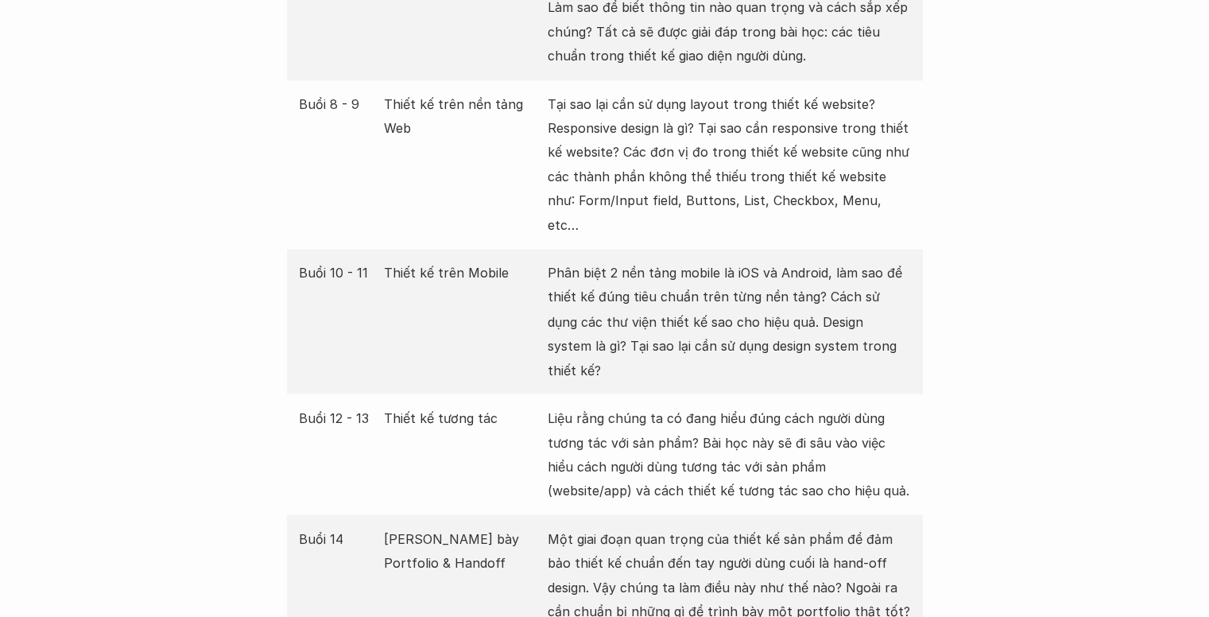
click at [744, 405] on p "Liệu rằng chúng ta có đang hiểu đúng cách người dùng tương tác với sản phẩm? Bà…" at bounding box center [728, 453] width 363 height 97
click at [790, 405] on p "Liệu rằng chúng ta có đang hiểu đúng cách người dùng tương tác với sản phẩm? Bà…" at bounding box center [728, 453] width 363 height 97
click at [787, 405] on p "Liệu rằng chúng ta có đang hiểu đúng cách người dùng tương tác với sản phẩm? Bà…" at bounding box center [728, 453] width 363 height 97
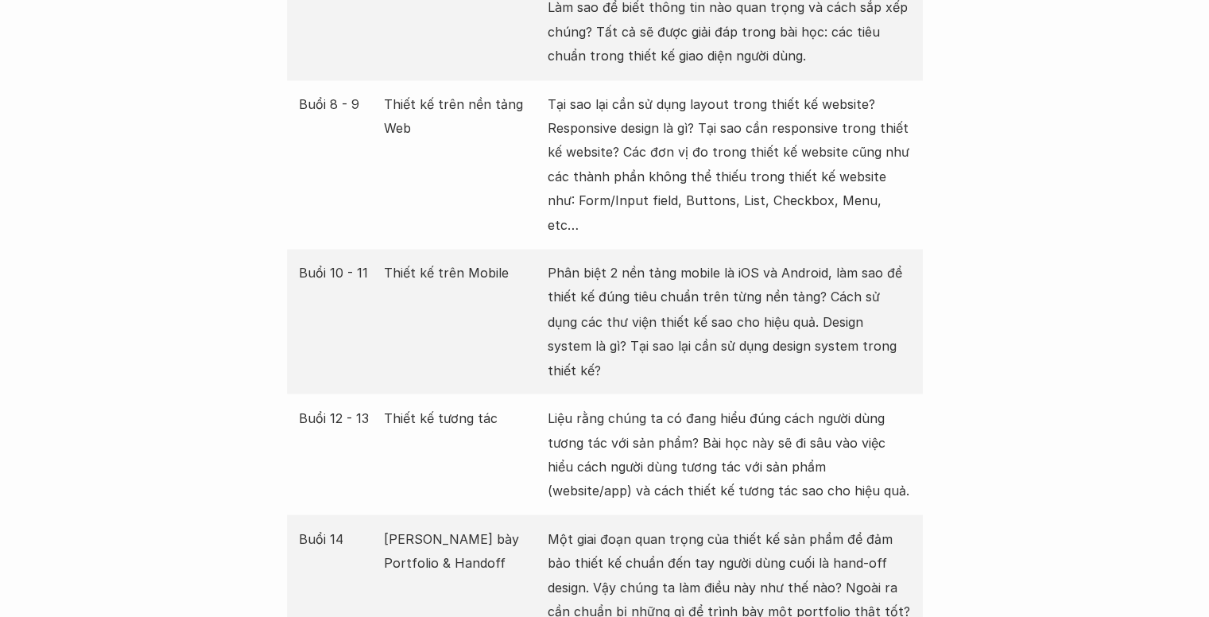
click at [810, 405] on p "Liệu rằng chúng ta có đang hiểu đúng cách người dùng tương tác với sản phẩm? Bà…" at bounding box center [728, 453] width 363 height 97
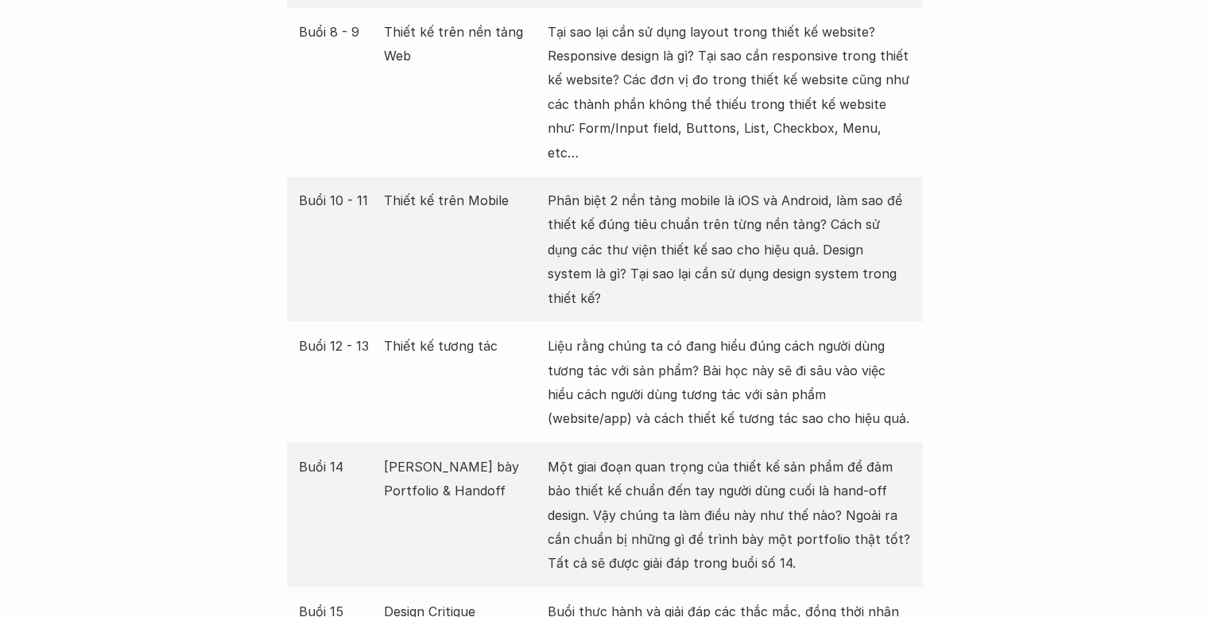
scroll to position [2781, 0]
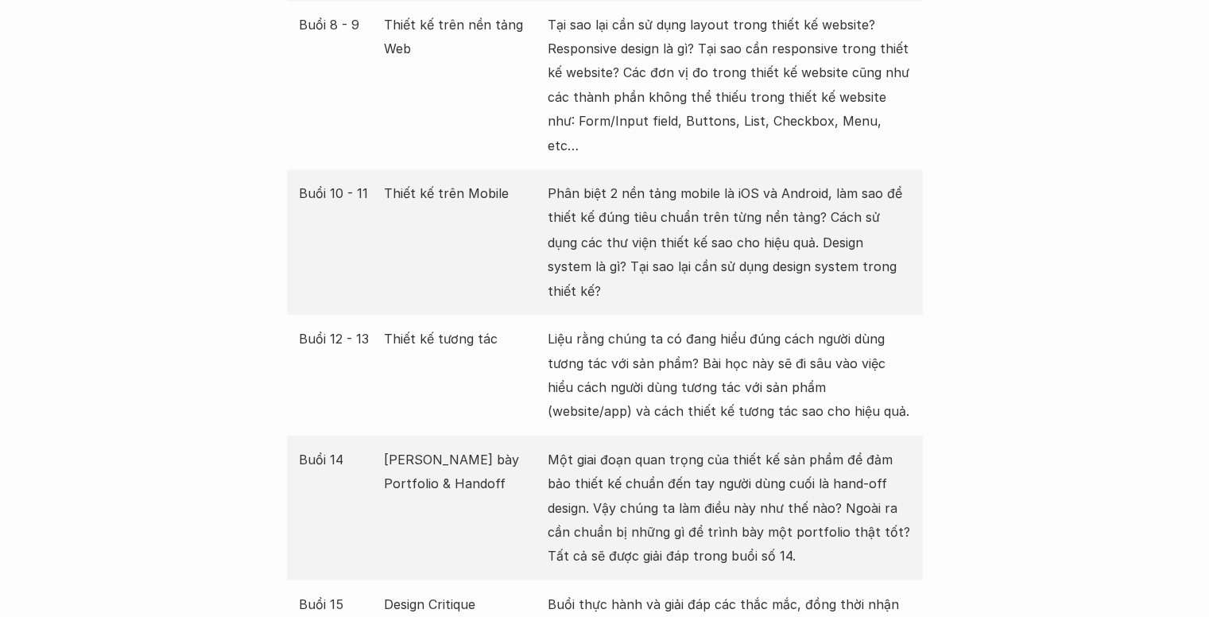
click at [694, 447] on p "Một giai đoạn quan trọng của thiết kế sản phẩm để đảm bảo thiết kế chuẩn đến ta…" at bounding box center [728, 507] width 363 height 121
click at [703, 447] on p "Một giai đoạn quan trọng của thiết kế sản phẩm để đảm bảo thiết kế chuẩn đến ta…" at bounding box center [728, 507] width 363 height 121
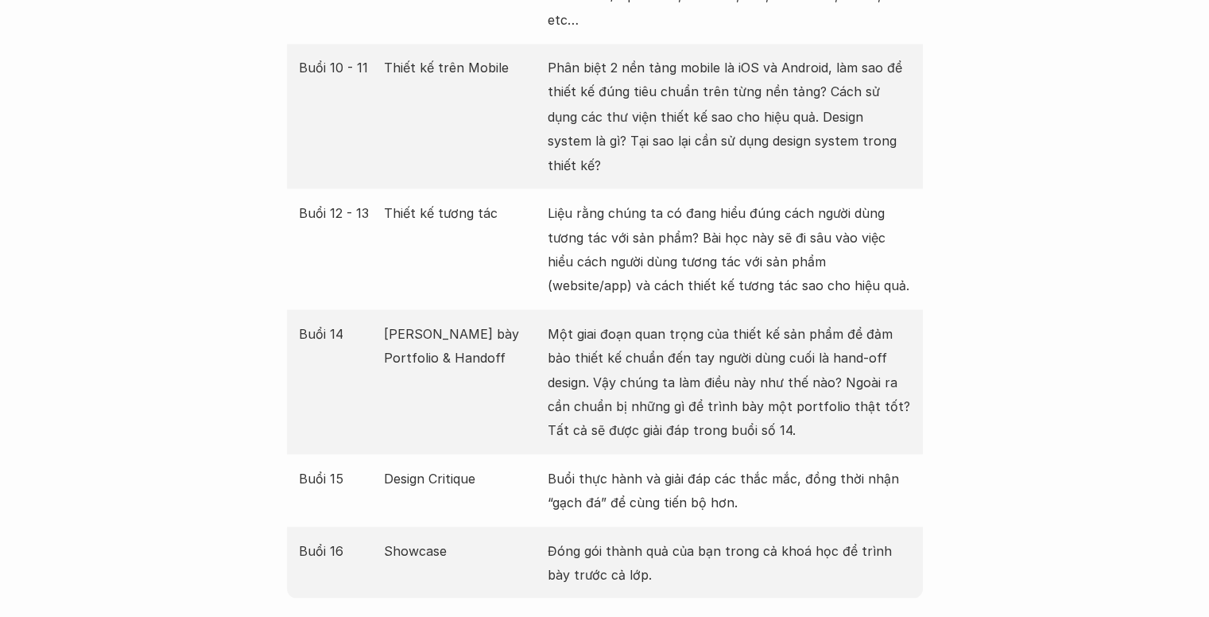
scroll to position [2940, 0]
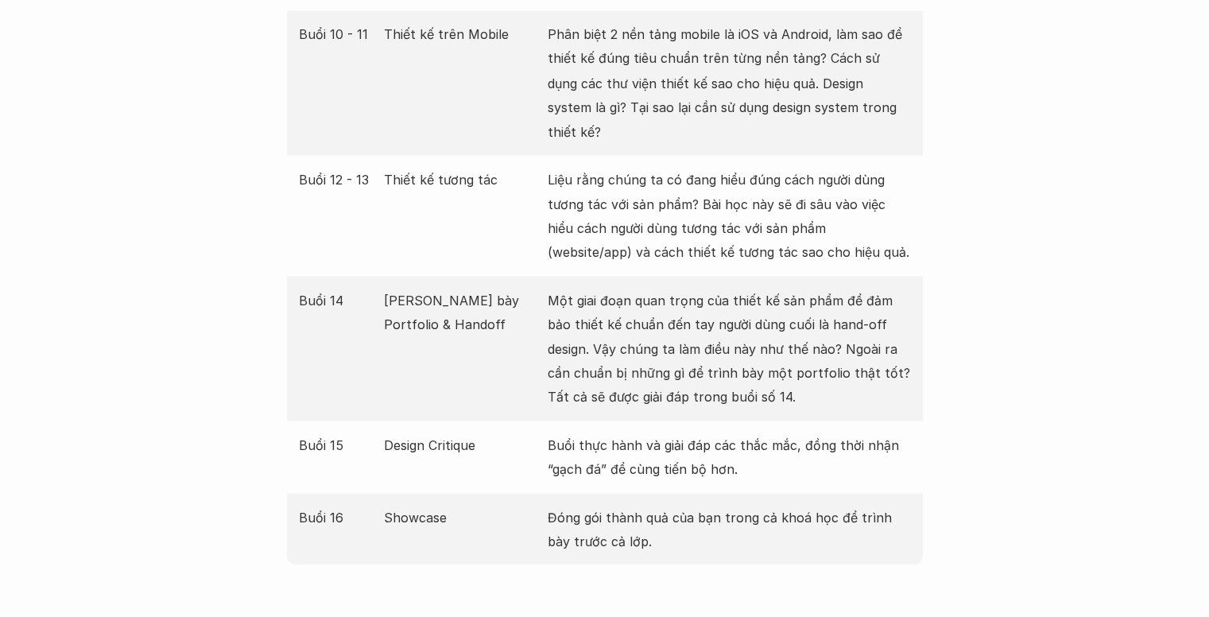
click at [703, 505] on p "Đóng gói thành quả của bạn trong cả khoá học để trình bày trước cả lớp." at bounding box center [728, 529] width 363 height 48
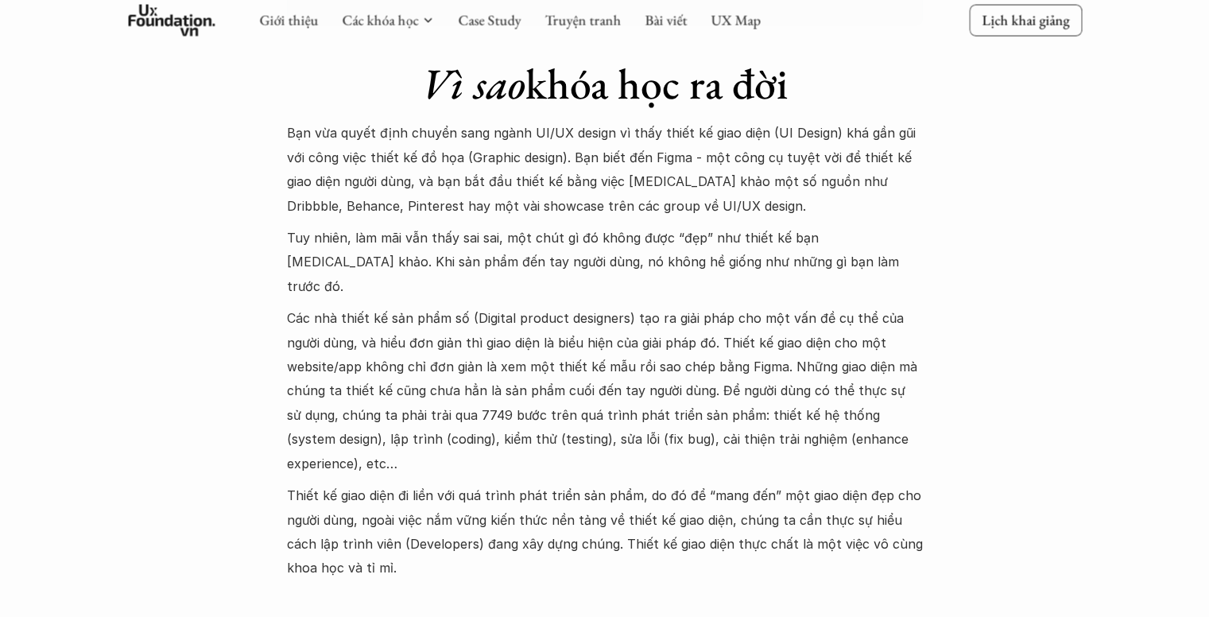
scroll to position [1589, 0]
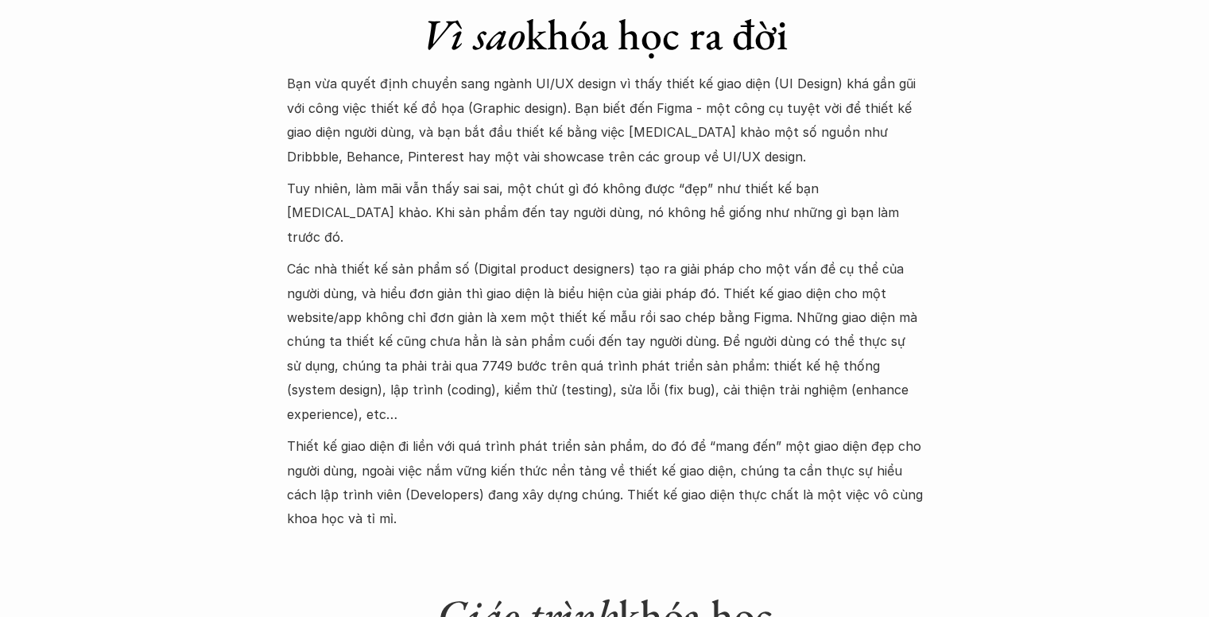
drag, startPoint x: 326, startPoint y: 322, endPoint x: 818, endPoint y: 322, distance: 491.8
click at [818, 322] on p "Các nhà thiết kế sản phẩm số (Digital product designers) tạo ra giải pháp cho m…" at bounding box center [605, 341] width 636 height 169
drag, startPoint x: 318, startPoint y: 339, endPoint x: 687, endPoint y: 343, distance: 369.5
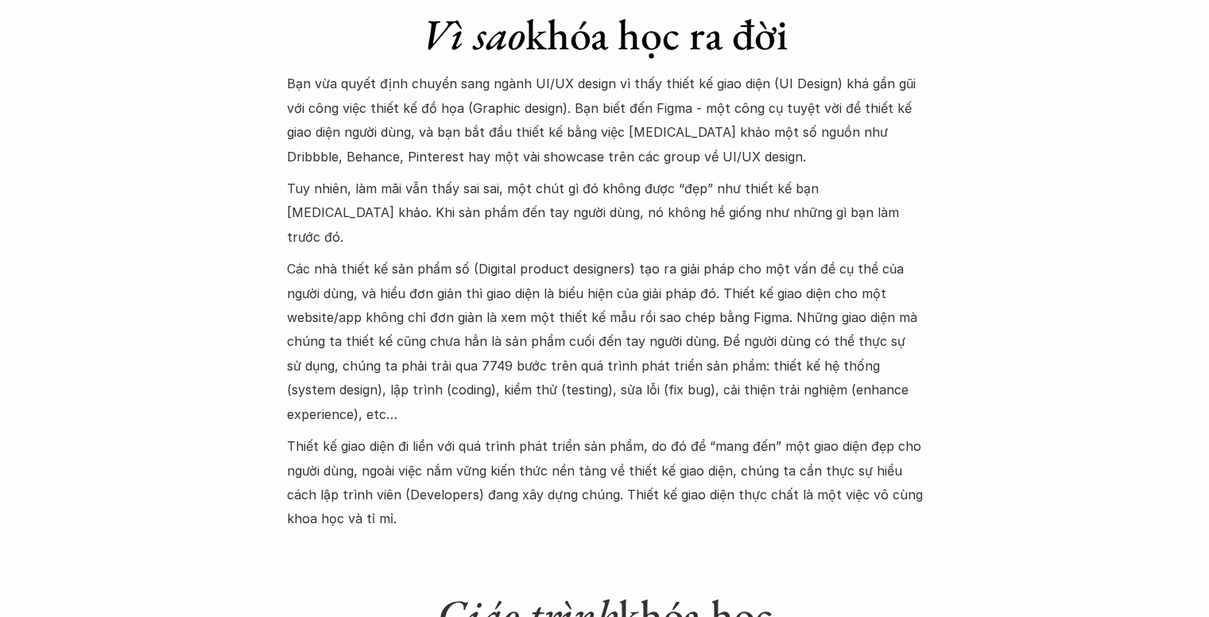
click at [669, 342] on p "Các nhà thiết kế sản phẩm số (Digital product designers) tạo ra giải pháp cho m…" at bounding box center [605, 341] width 636 height 169
click at [701, 343] on p "Các nhà thiết kế sản phẩm số (Digital product designers) tạo ra giải pháp cho m…" at bounding box center [605, 341] width 636 height 169
drag, startPoint x: 336, startPoint y: 362, endPoint x: 372, endPoint y: 364, distance: 35.8
click at [370, 364] on p "Các nhà thiết kế sản phẩm số (Digital product designers) tạo ra giải pháp cho m…" at bounding box center [605, 341] width 636 height 169
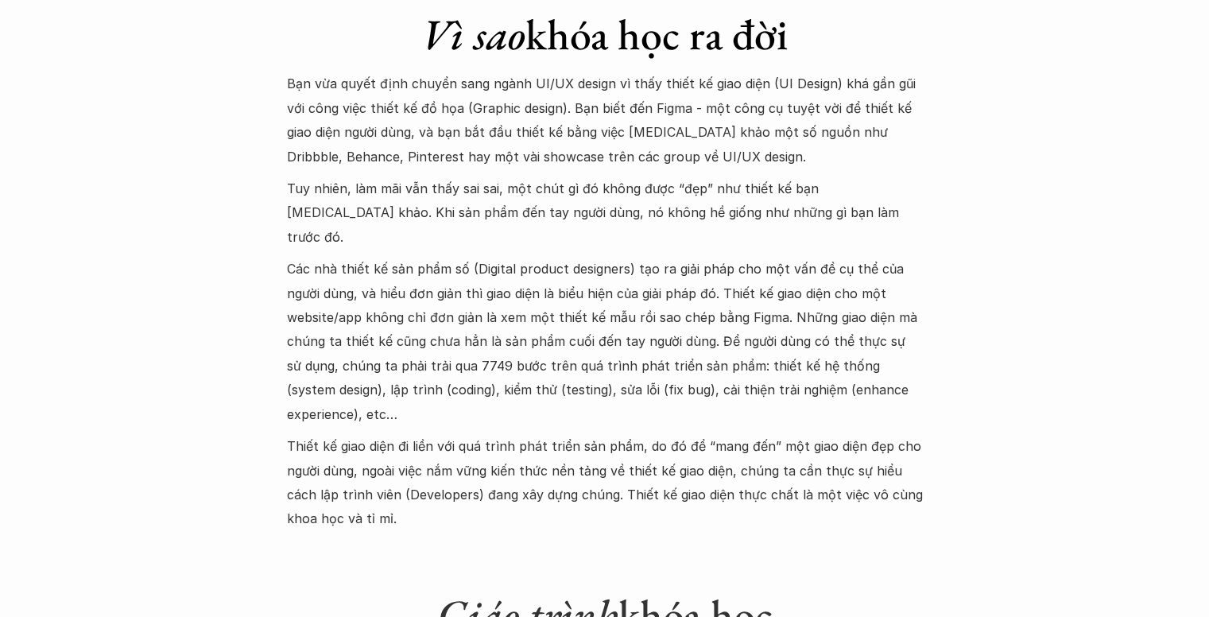
click at [372, 364] on p "Các nhà thiết kế sản phẩm số (Digital product designers) tạo ra giải pháp cho m…" at bounding box center [605, 341] width 636 height 169
click at [487, 362] on p "Các nhà thiết kế sản phẩm số (Digital product designers) tạo ra giải pháp cho m…" at bounding box center [605, 341] width 636 height 169
click at [531, 358] on p "Các nhà thiết kế sản phẩm số (Digital product designers) tạo ra giải pháp cho m…" at bounding box center [605, 341] width 636 height 169
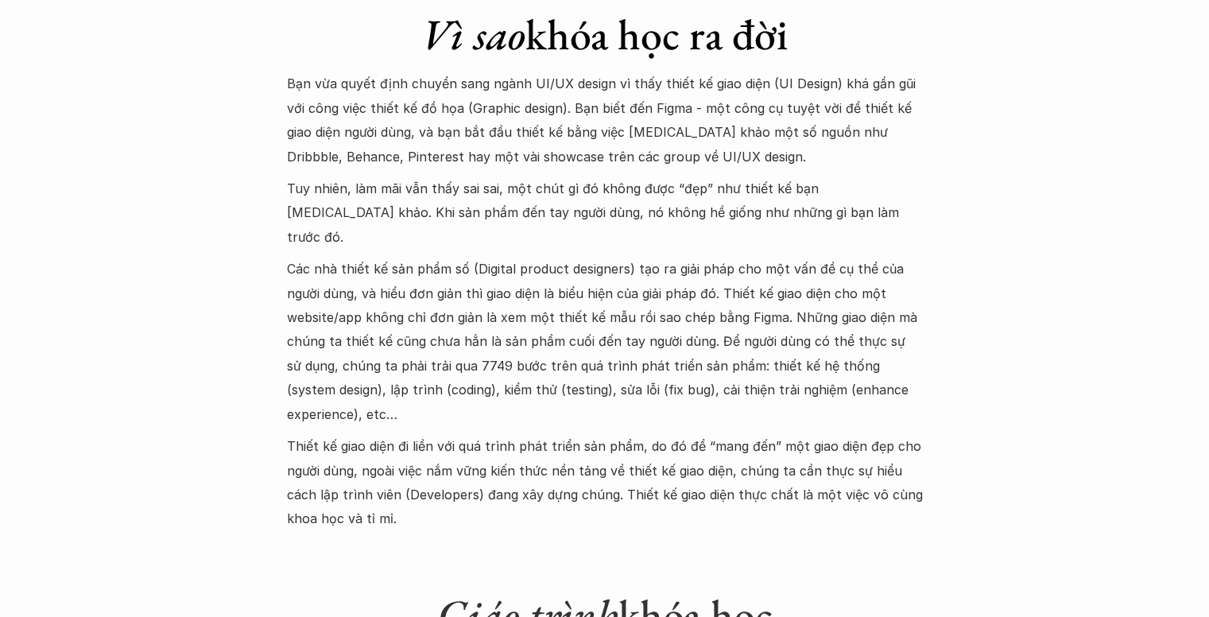
click at [657, 358] on p "Các nhà thiết kế sản phẩm số (Digital product designers) tạo ra giải pháp cho m…" at bounding box center [605, 341] width 636 height 169
click at [772, 357] on p "Các nhà thiết kế sản phẩm số (Digital product designers) tạo ra giải pháp cho m…" at bounding box center [605, 341] width 636 height 169
click at [296, 434] on p "Thiết kế giao diện đi liền với quá trình phát triển sản phẩm, do đó để “mang đế…" at bounding box center [605, 482] width 636 height 97
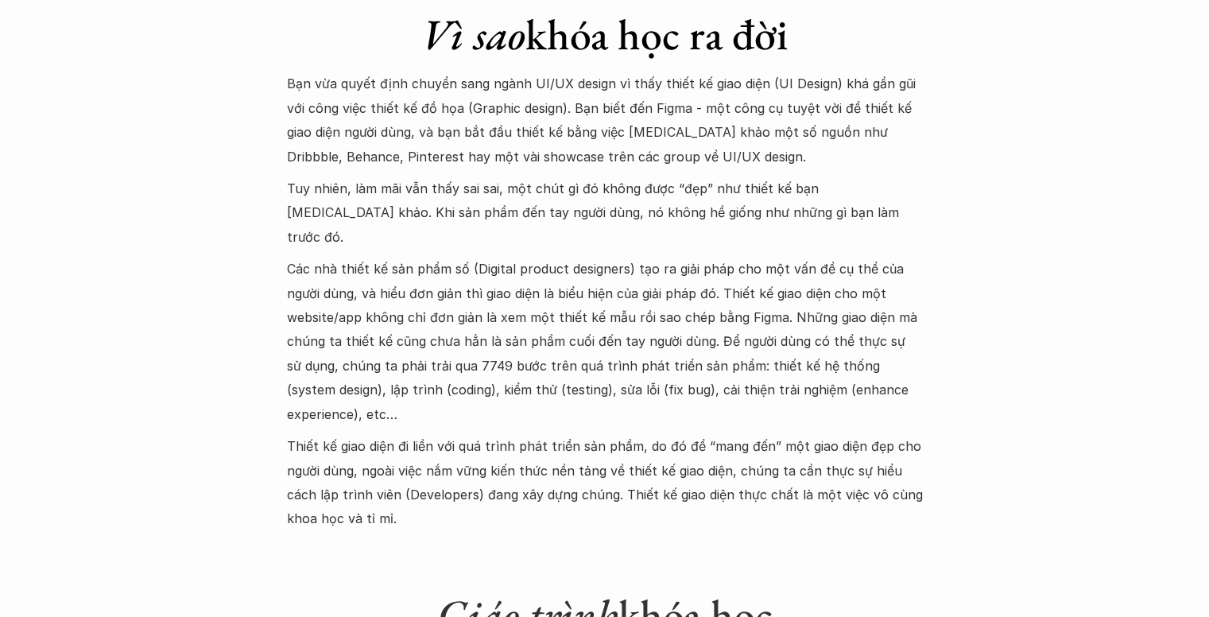
click at [296, 434] on p "Thiết kế giao diện đi liền với quá trình phát triển sản phẩm, do đó để “mang đế…" at bounding box center [605, 482] width 636 height 97
click at [531, 434] on p "Thiết kế giao diện đi liền với quá trình phát triển sản phẩm, do đó để “mang đế…" at bounding box center [605, 482] width 636 height 97
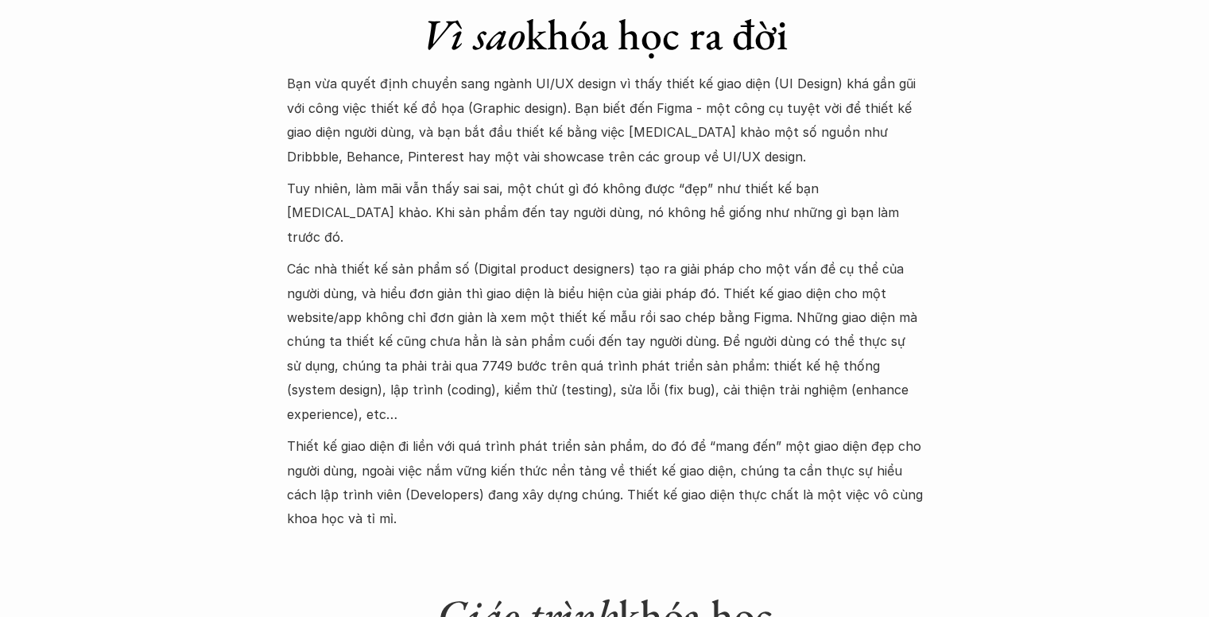
click at [536, 407] on div "Bạn vừa quyết định chuyển sang ngành UI/UX design vì thấy thiết kế giao diện (U…" at bounding box center [605, 301] width 636 height 458
click at [456, 434] on p "Thiết kế giao diện đi liền với quá trình phát triển sản phẩm, do đó để “mang đế…" at bounding box center [605, 482] width 636 height 97
click at [417, 439] on p "Thiết kế giao diện đi liền với quá trình phát triển sản phẩm, do đó để “mang đế…" at bounding box center [605, 482] width 636 height 97
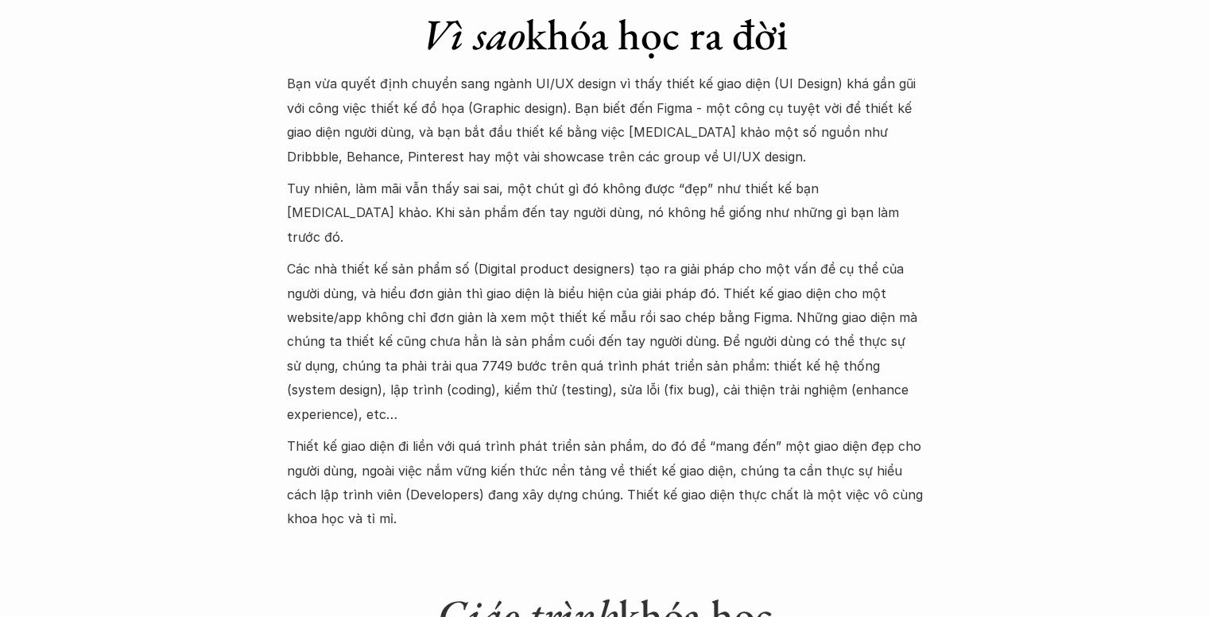
click at [417, 439] on p "Thiết kế giao diện đi liền với quá trình phát triển sản phẩm, do đó để “mang đế…" at bounding box center [605, 482] width 636 height 97
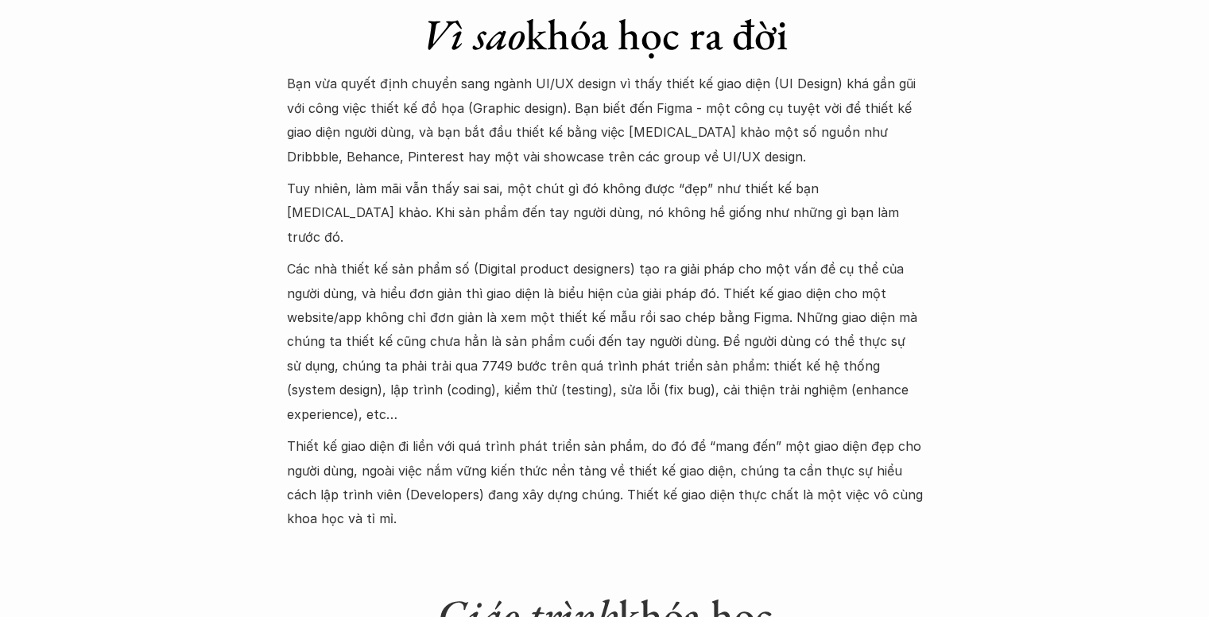
click at [418, 434] on p "Thiết kế giao diện đi liền với quá trình phát triển sản phẩm, do đó để “mang đế…" at bounding box center [605, 482] width 636 height 97
click at [420, 434] on p "Thiết kế giao diện đi liền với quá trình phát triển sản phẩm, do đó để “mang đế…" at bounding box center [605, 482] width 636 height 97
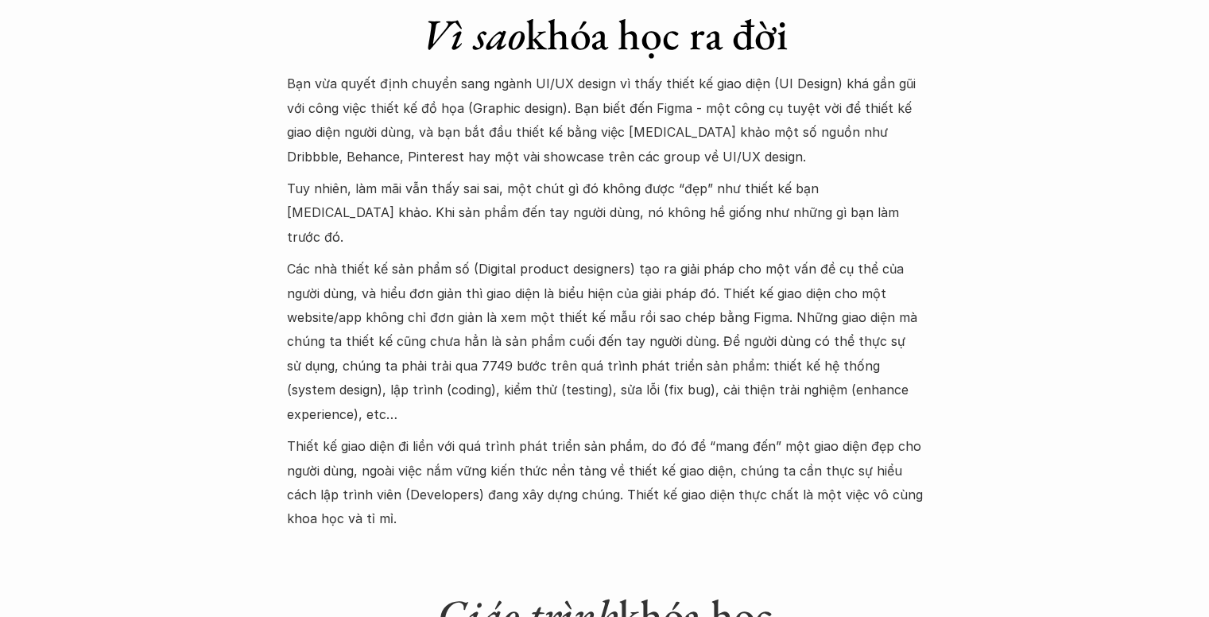
click at [420, 434] on p "Thiết kế giao diện đi liền với quá trình phát triển sản phẩm, do đó để “mang đế…" at bounding box center [605, 482] width 636 height 97
click at [457, 406] on div "Bạn vừa quyết định chuyển sang ngành UI/UX design vì thấy thiết kế giao diện (U…" at bounding box center [605, 301] width 636 height 458
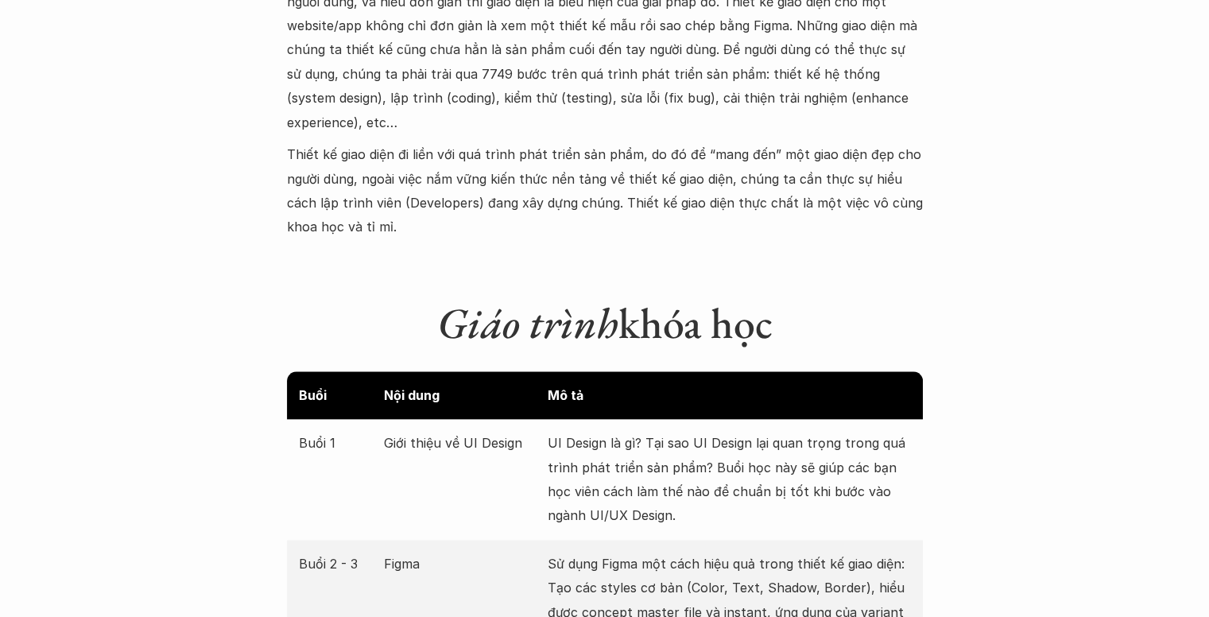
scroll to position [2145, 0]
